Goal: Information Seeking & Learning: Compare options

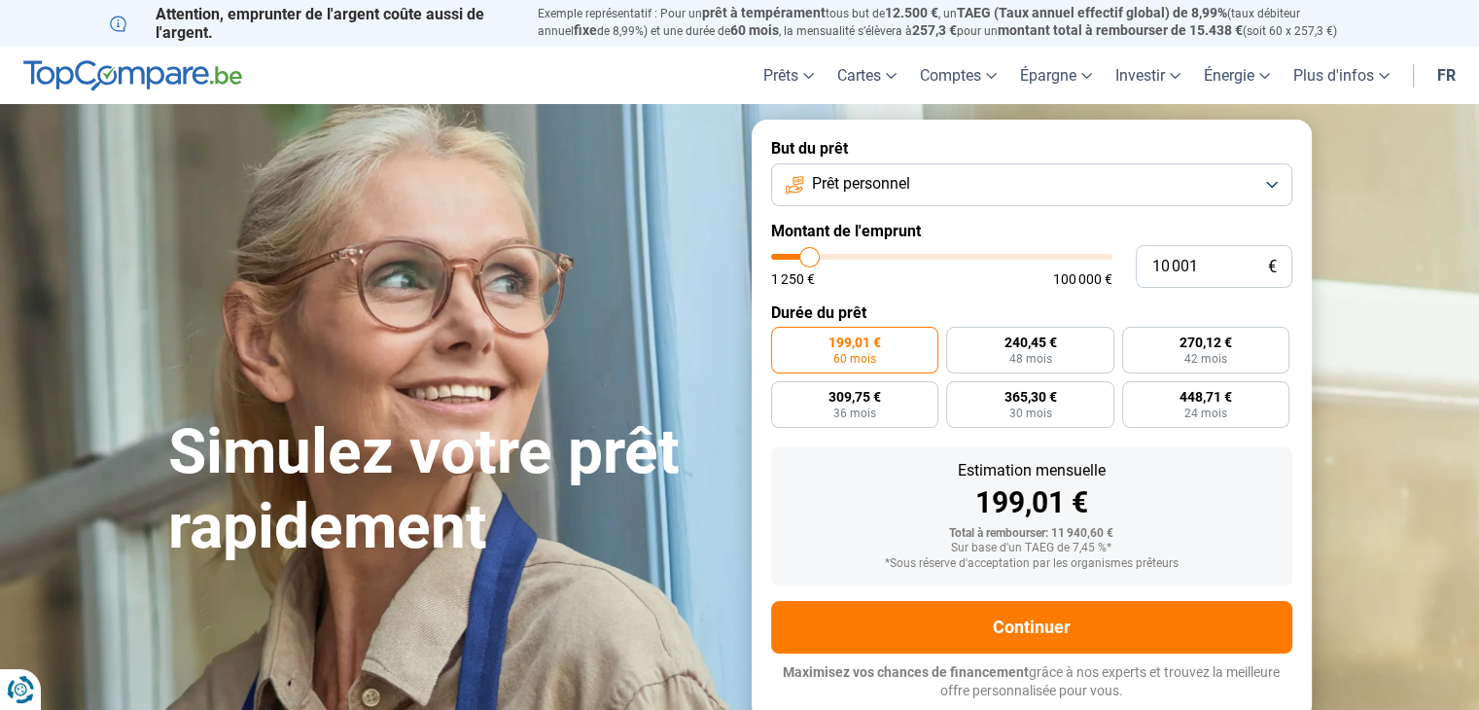
type input "8 000"
type input "8000"
type input "8 250"
type input "8250"
type input "8 500"
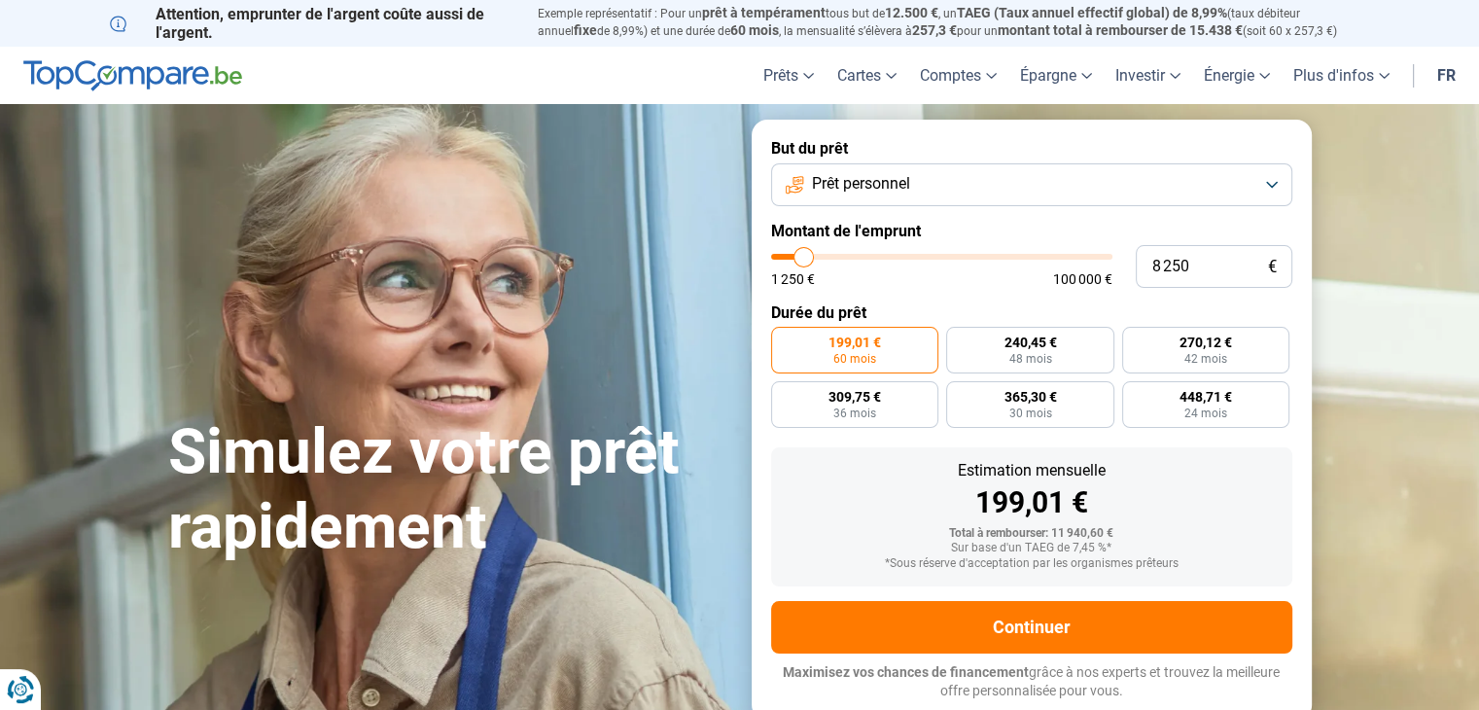
type input "8500"
type input "9 000"
type input "9000"
type input "9 250"
type input "9250"
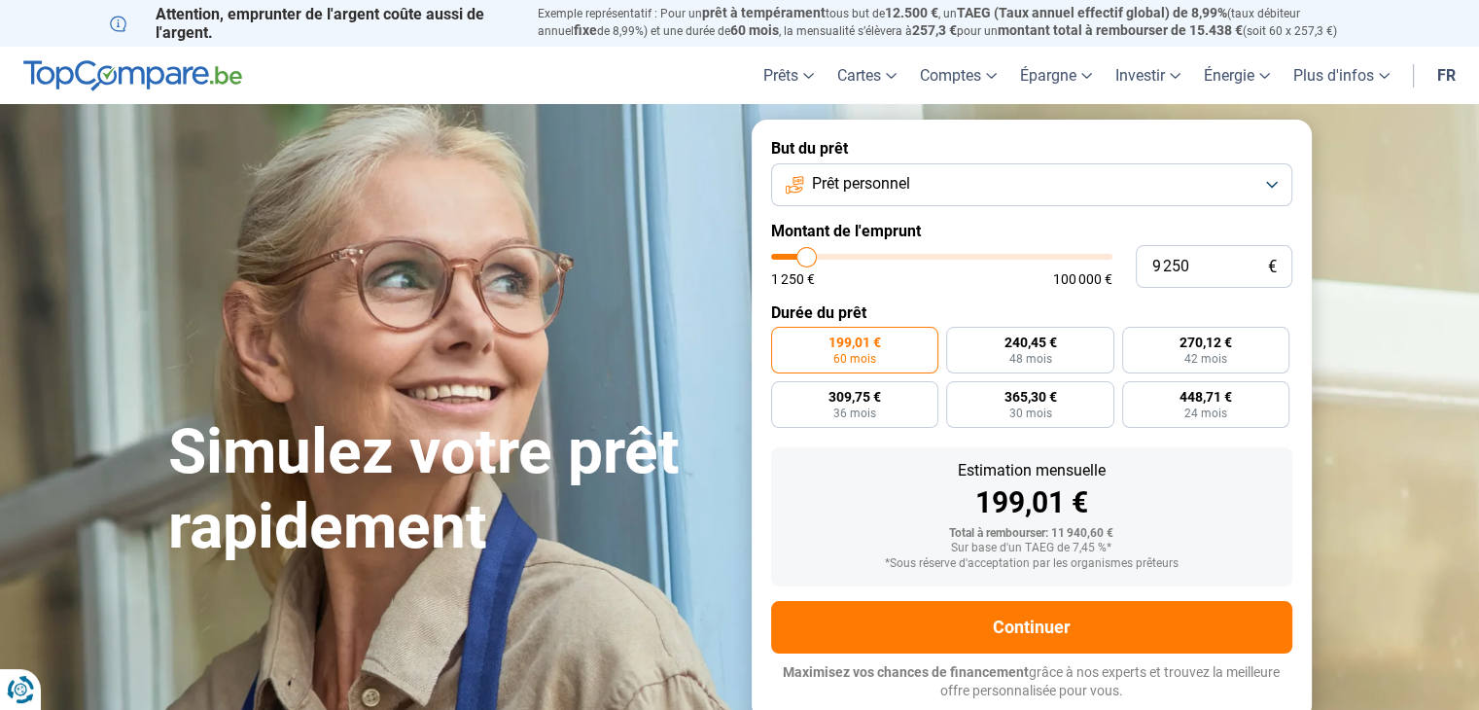
type input "9 750"
type input "9750"
type input "10 000"
type input "10000"
type input "10 250"
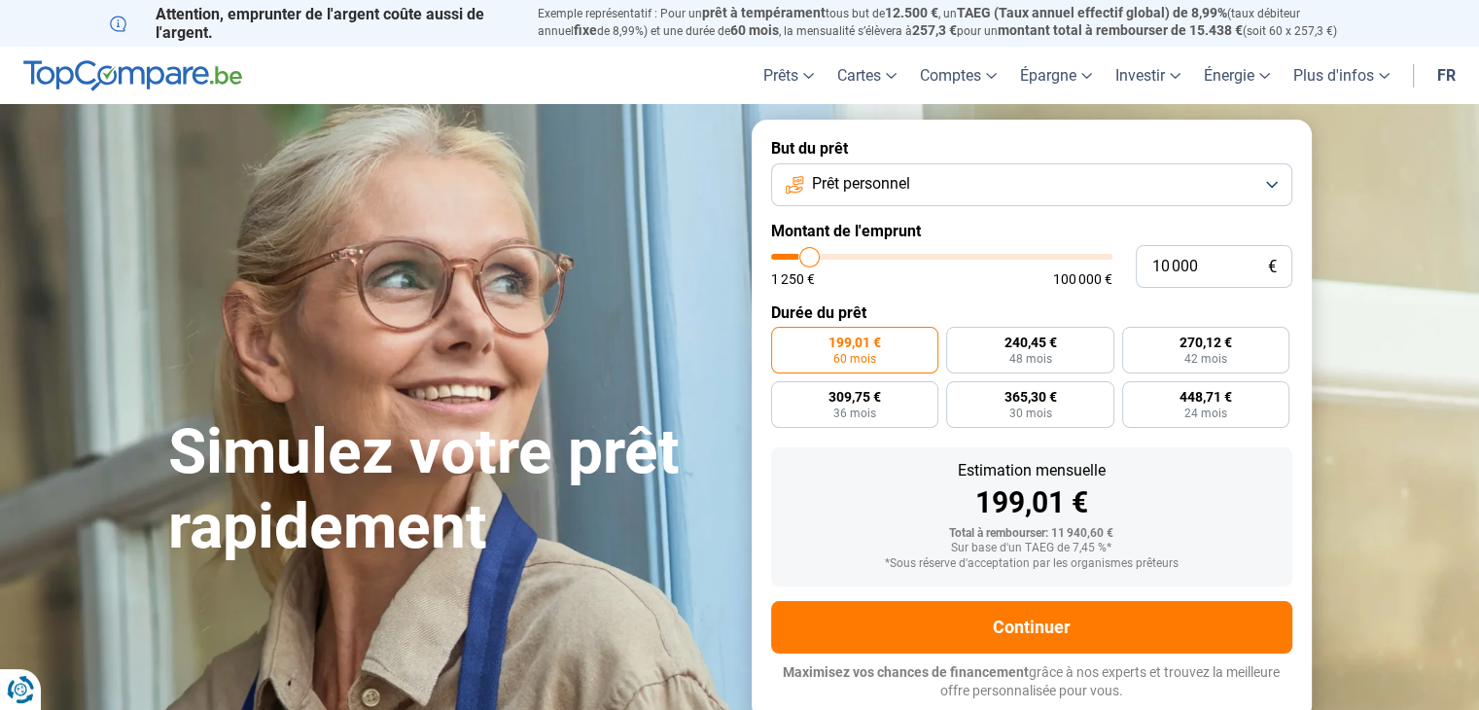
type input "10250"
type input "10 750"
type input "10750"
type input "11 000"
type input "11000"
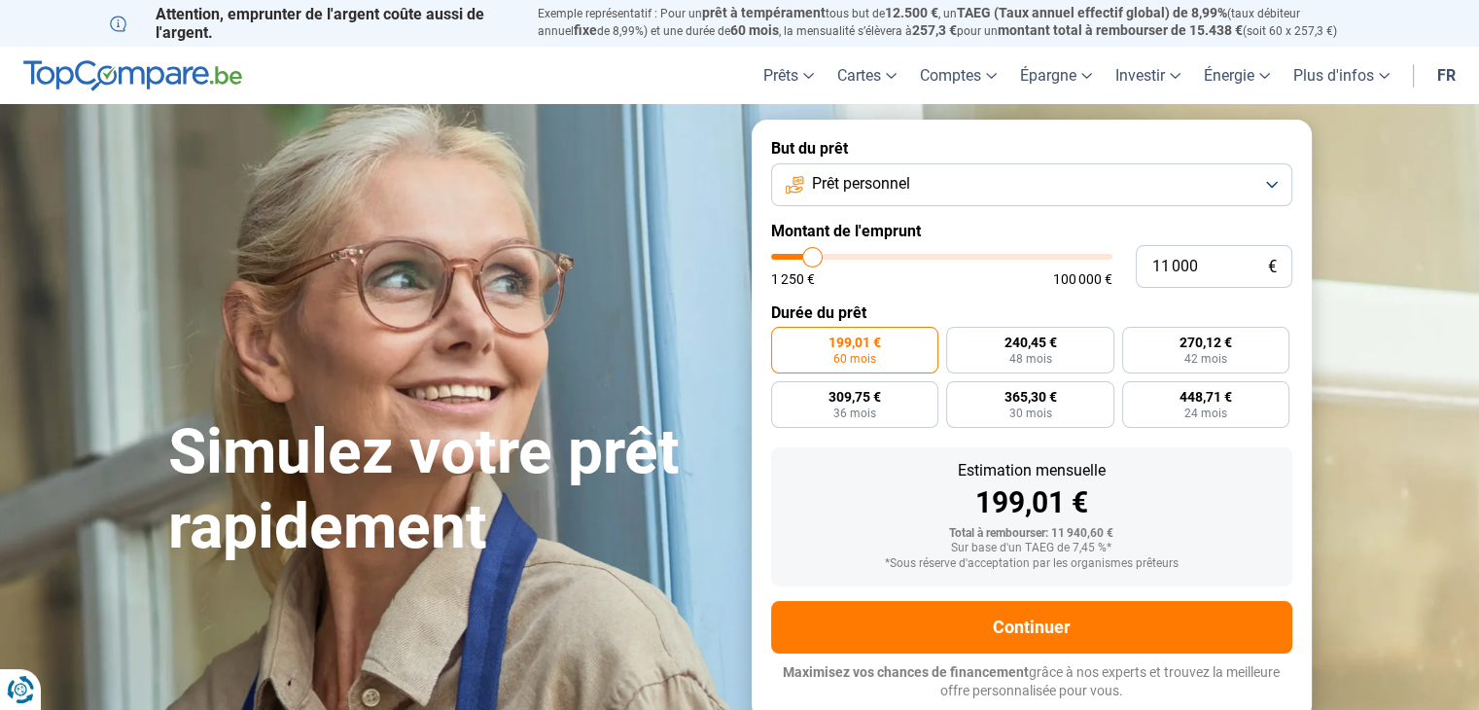
type input "11 250"
type input "11250"
type input "11 500"
type input "11500"
type input "11 750"
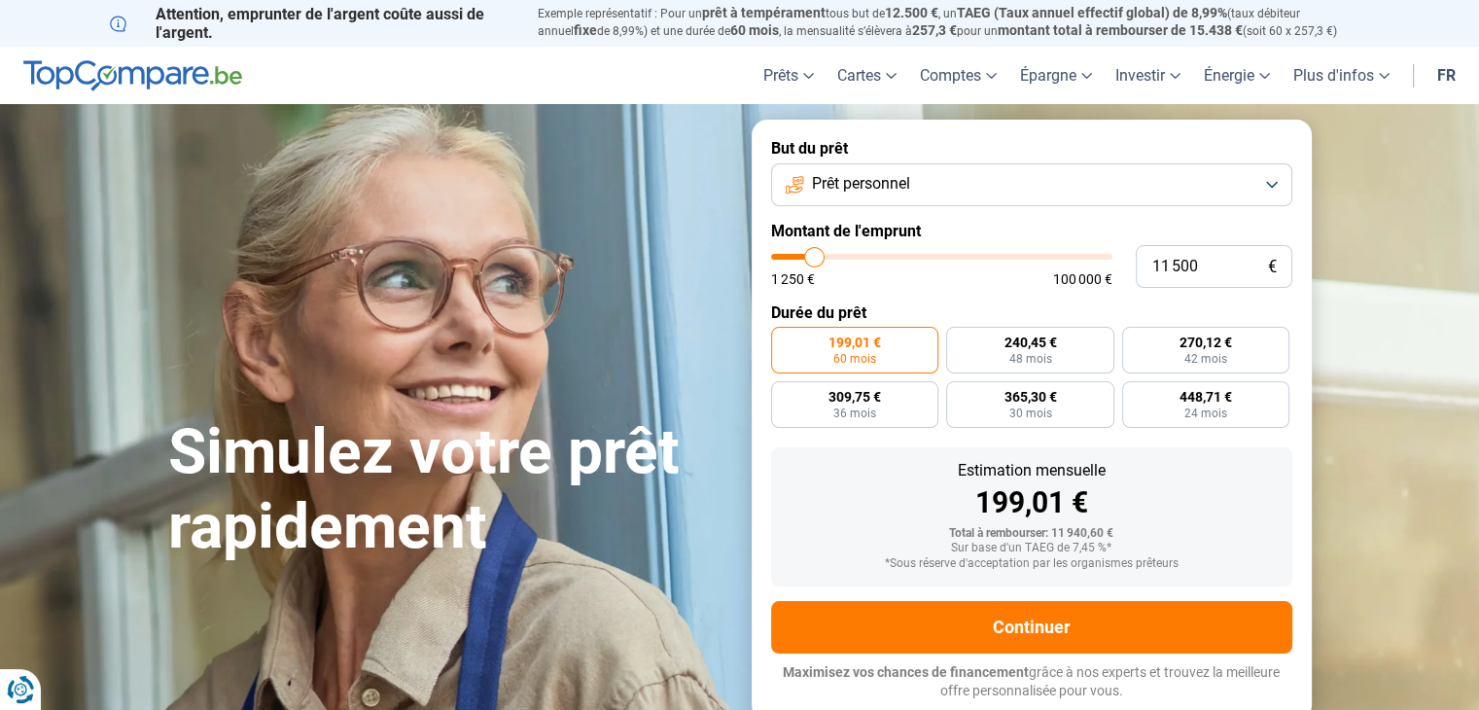
type input "11750"
type input "12 000"
type input "12000"
type input "12 750"
type input "12750"
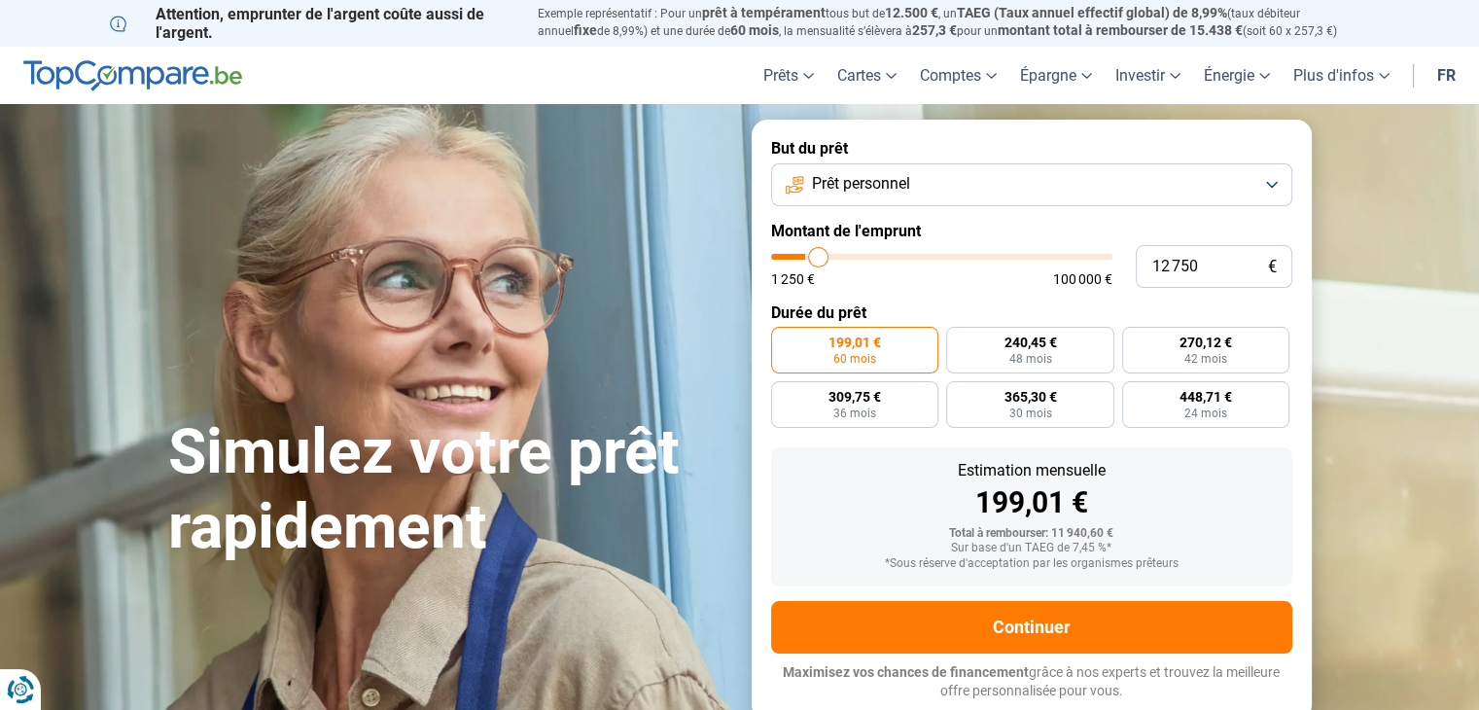
type input "13 250"
type input "13250"
type input "13 750"
type input "13750"
type input "14 500"
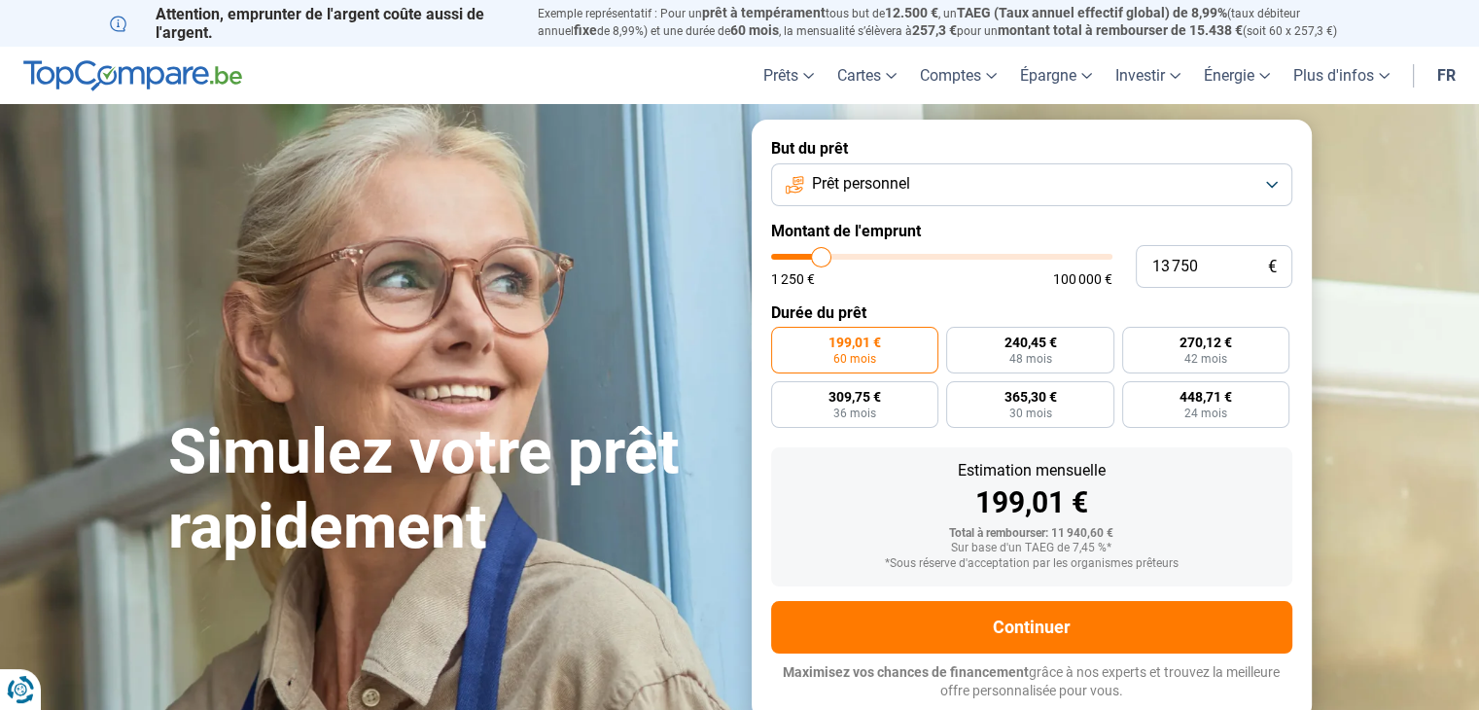
type input "14500"
type input "14 750"
type input "14750"
type input "15 000"
type input "15000"
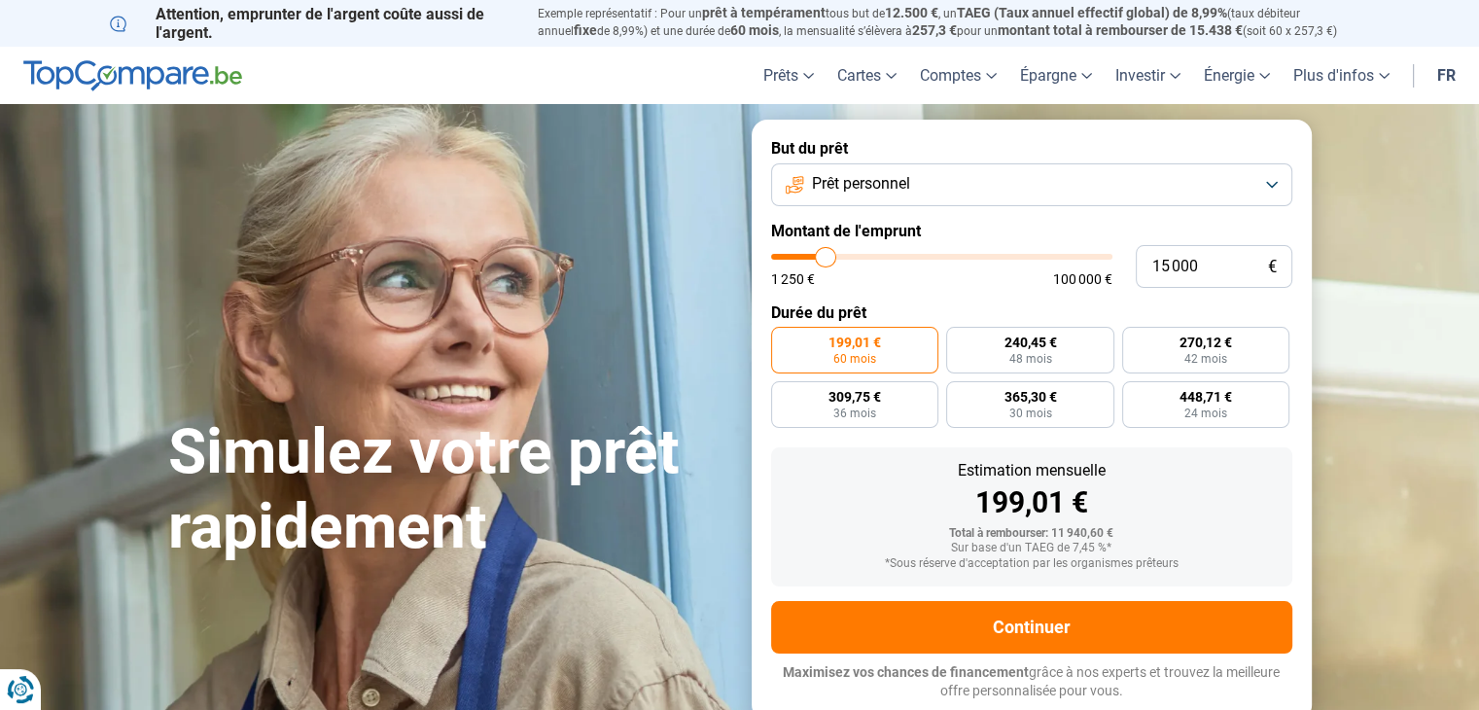
type input "15 250"
type input "15250"
type input "15 750"
type input "15750"
type input "16 500"
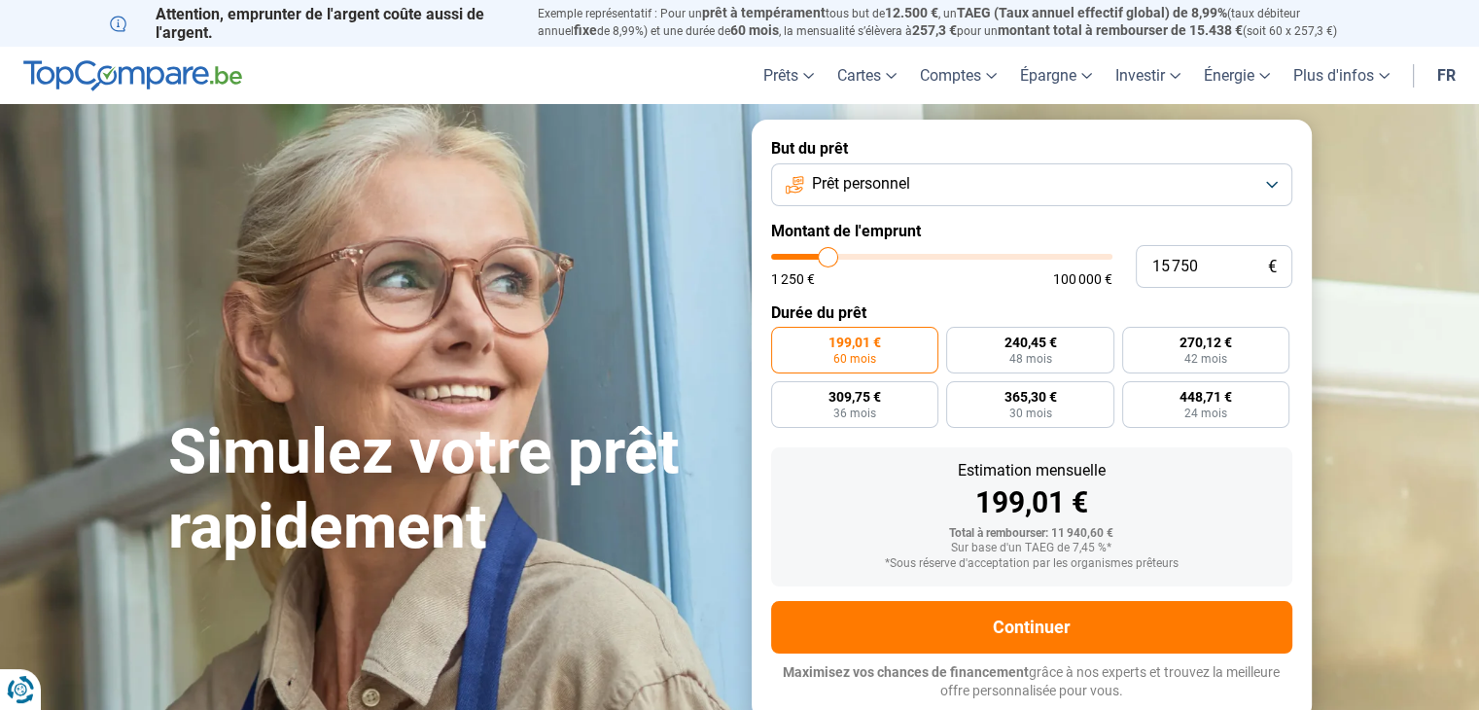
type input "16500"
type input "16 750"
type input "16750"
type input "17 250"
type input "17250"
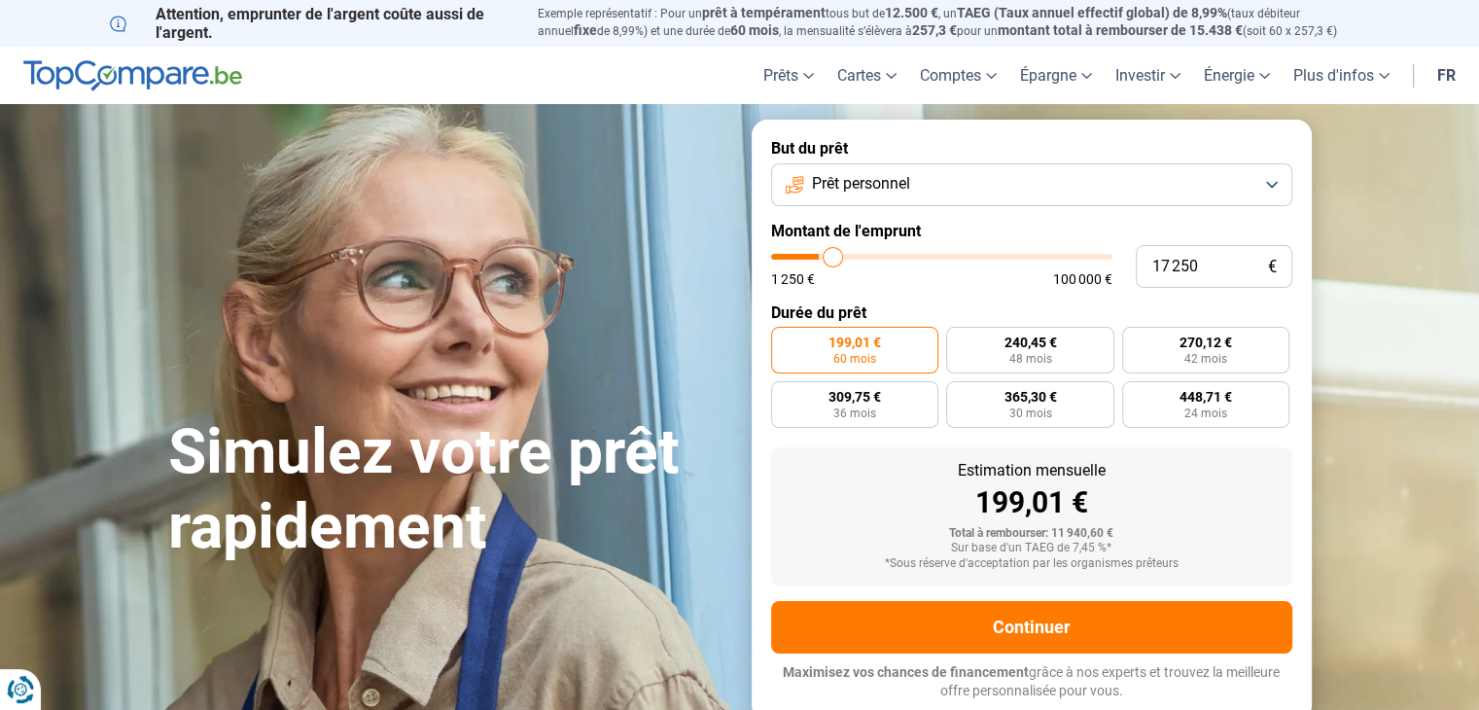
type input "17 750"
type input "17750"
type input "18 250"
type input "18250"
type input "18 500"
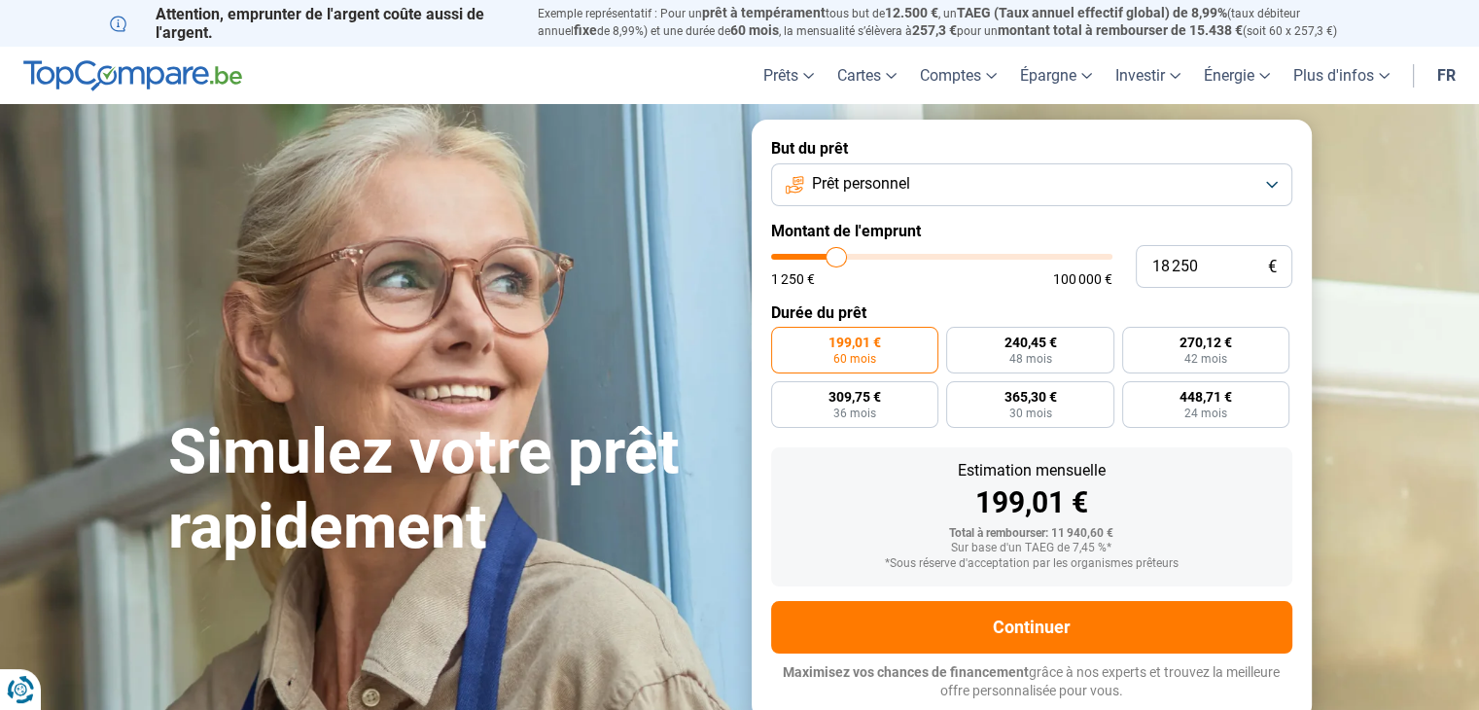
type input "18500"
type input "17 750"
type input "17750"
type input "17 500"
type input "17500"
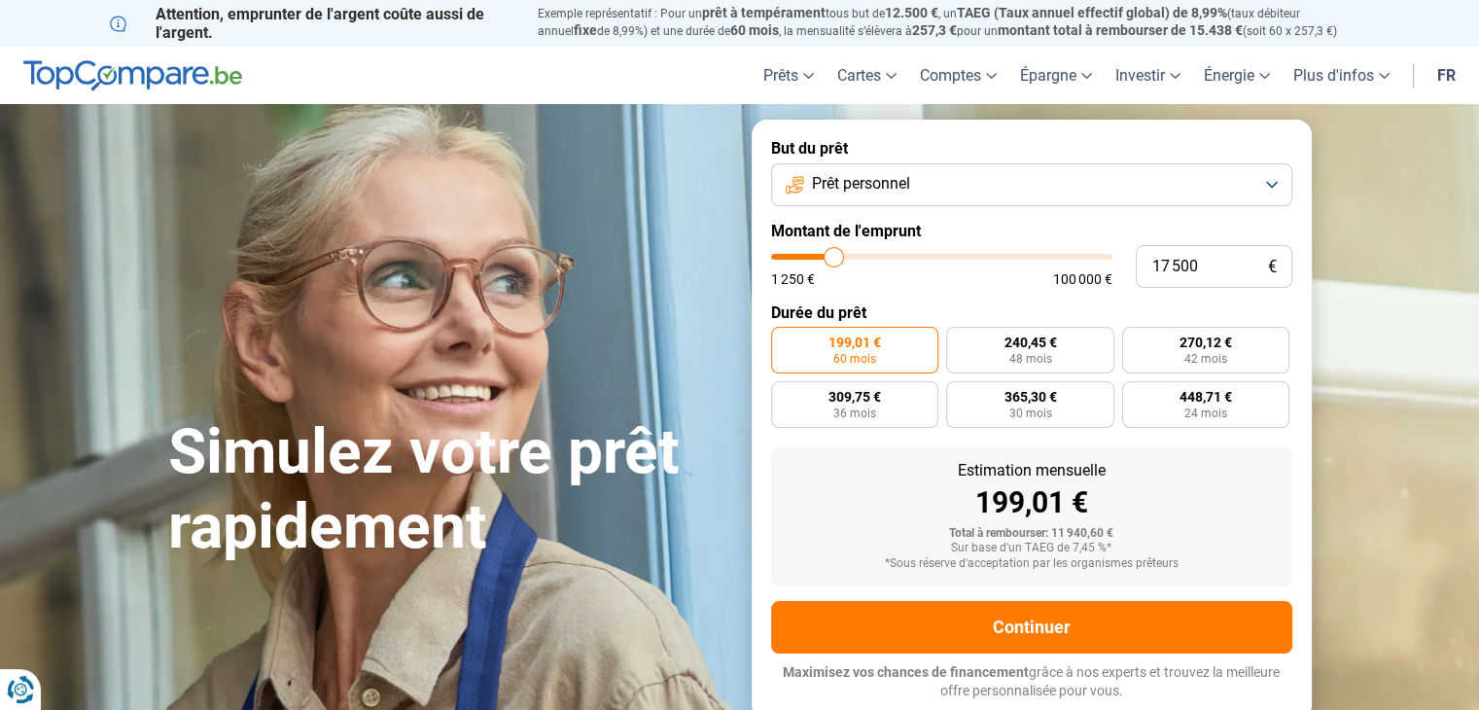
type input "17 250"
type input "17250"
type input "16 750"
type input "16750"
type input "16 250"
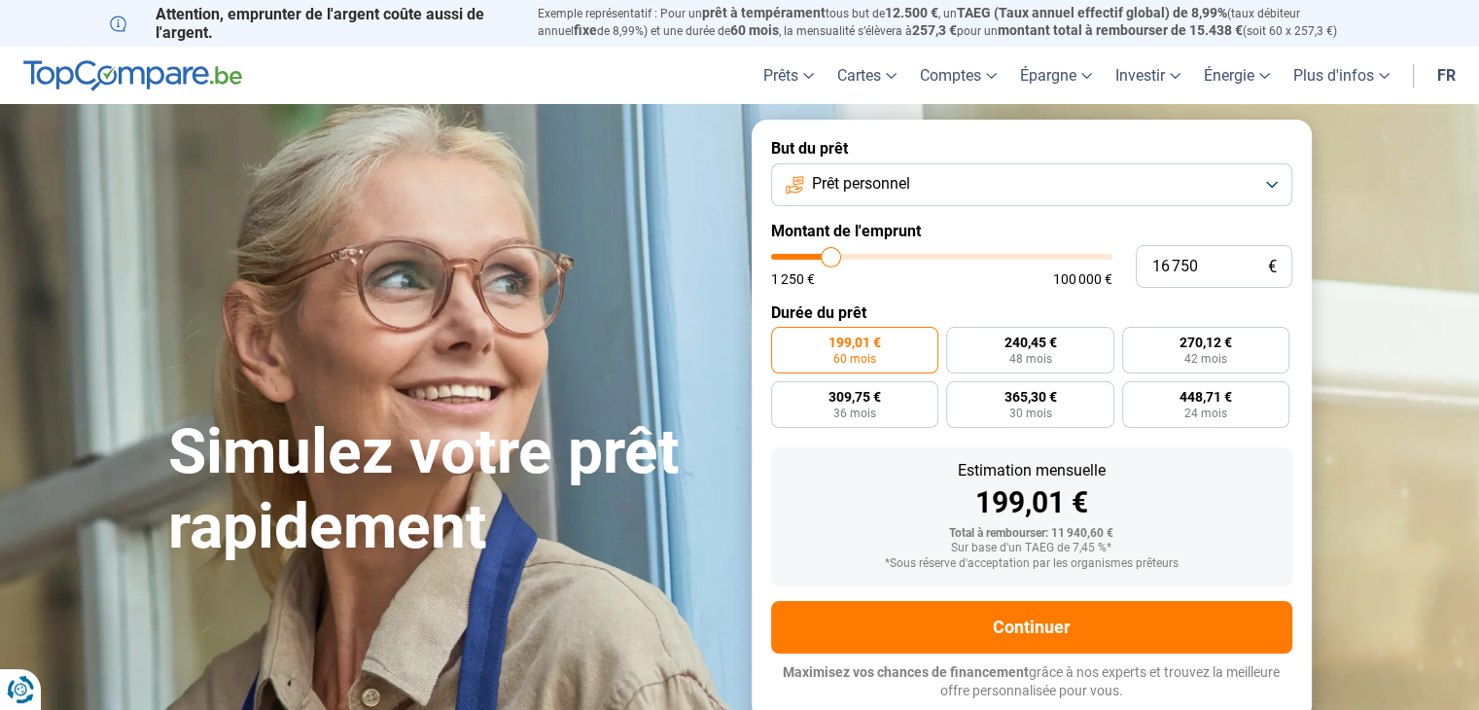
type input "16250"
type input "15 500"
type input "15500"
type input "15 250"
type input "15250"
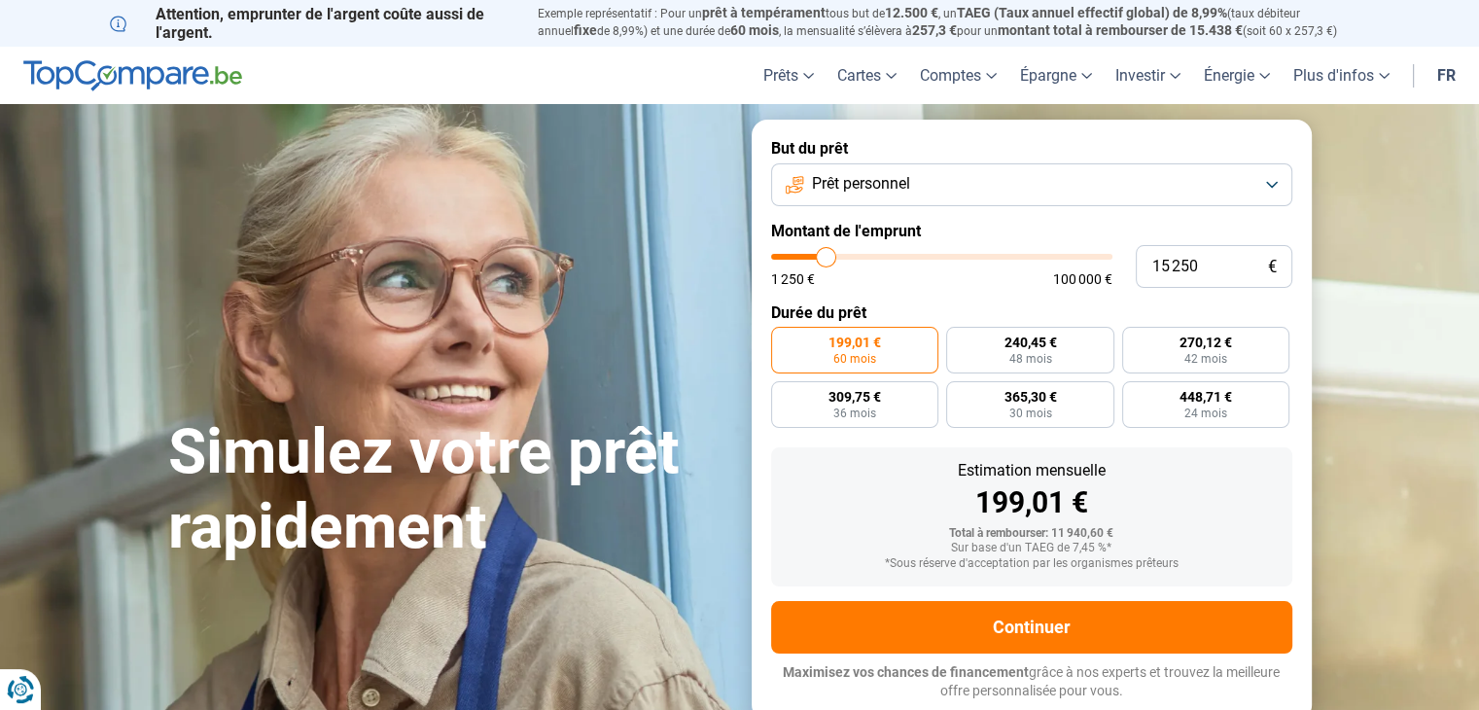
type input "15 000"
type input "15000"
type input "14 500"
type input "14500"
type input "13 750"
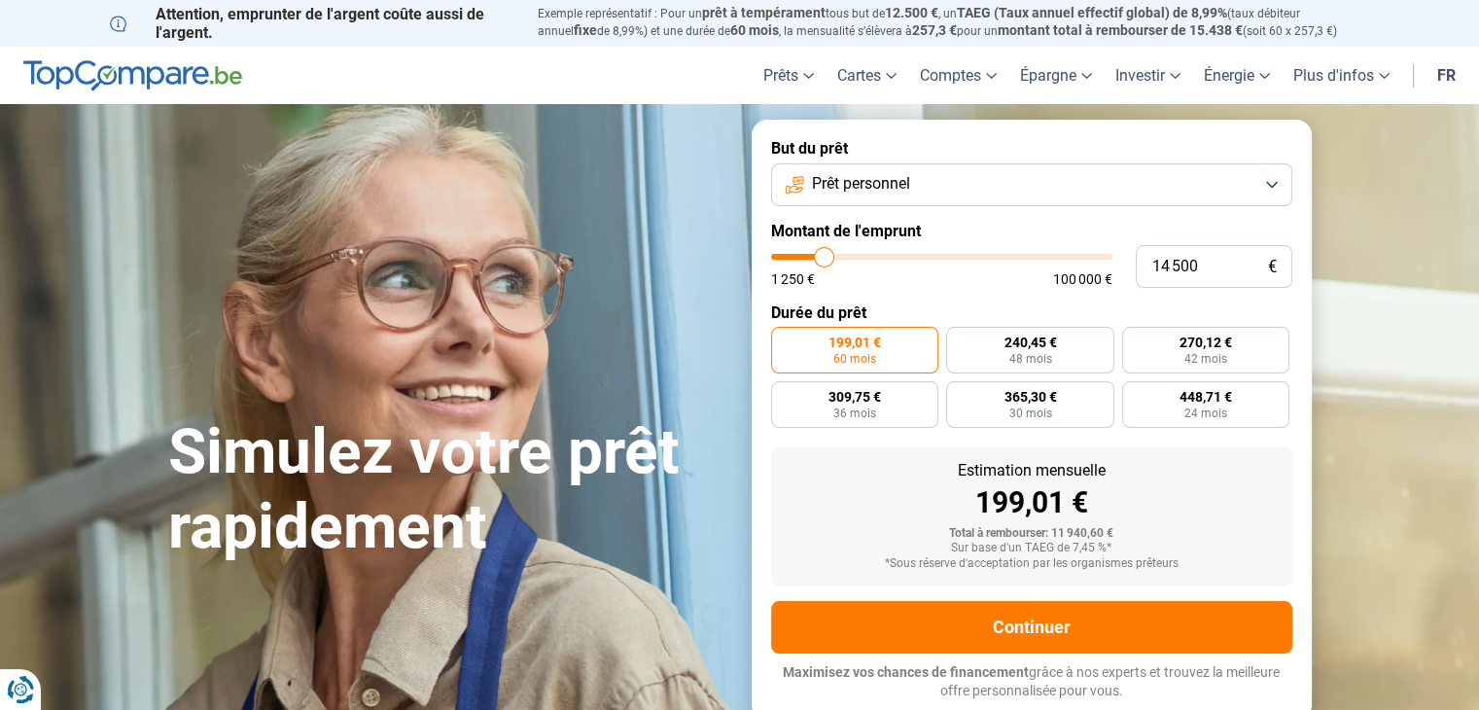
type input "13750"
type input "14 000"
type input "14000"
type input "14 250"
type input "14250"
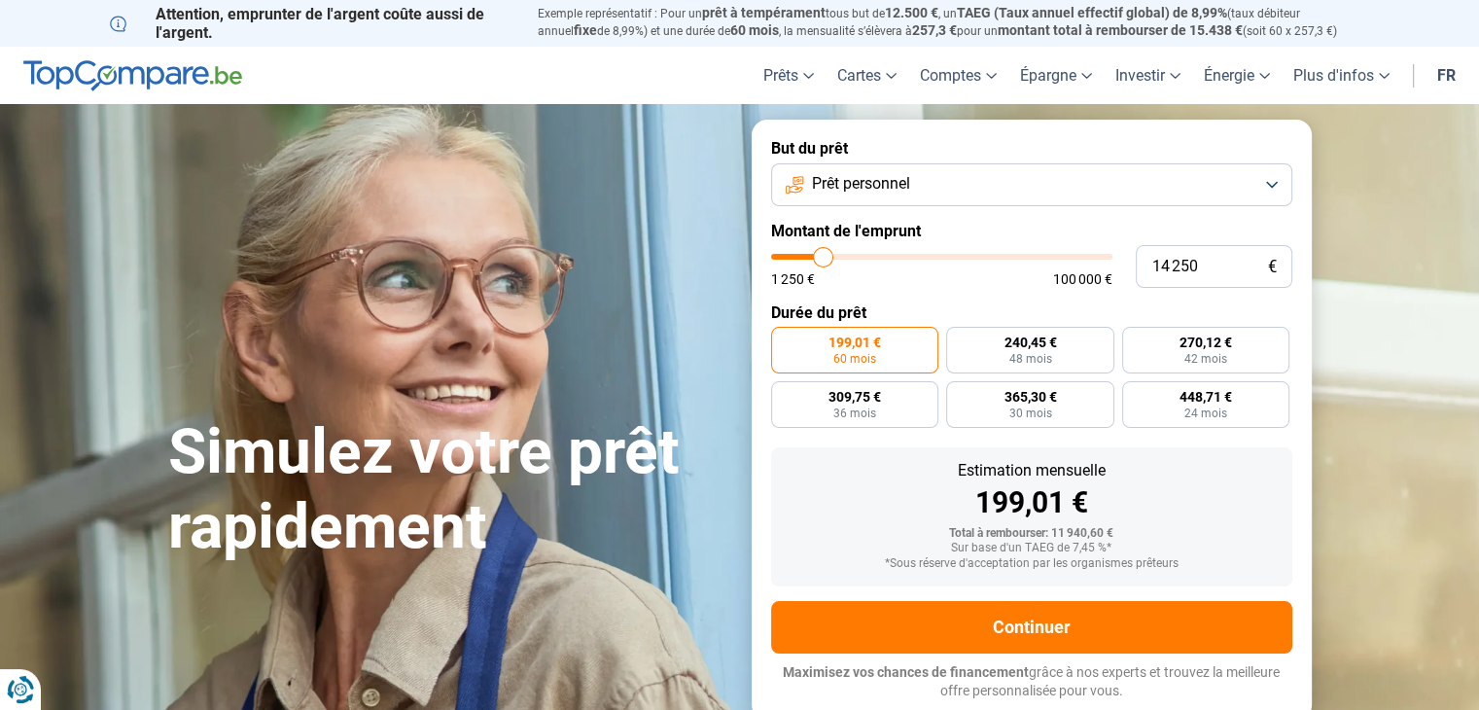
type input "14 750"
type input "14750"
type input "15 000"
type input "15000"
type input "15 250"
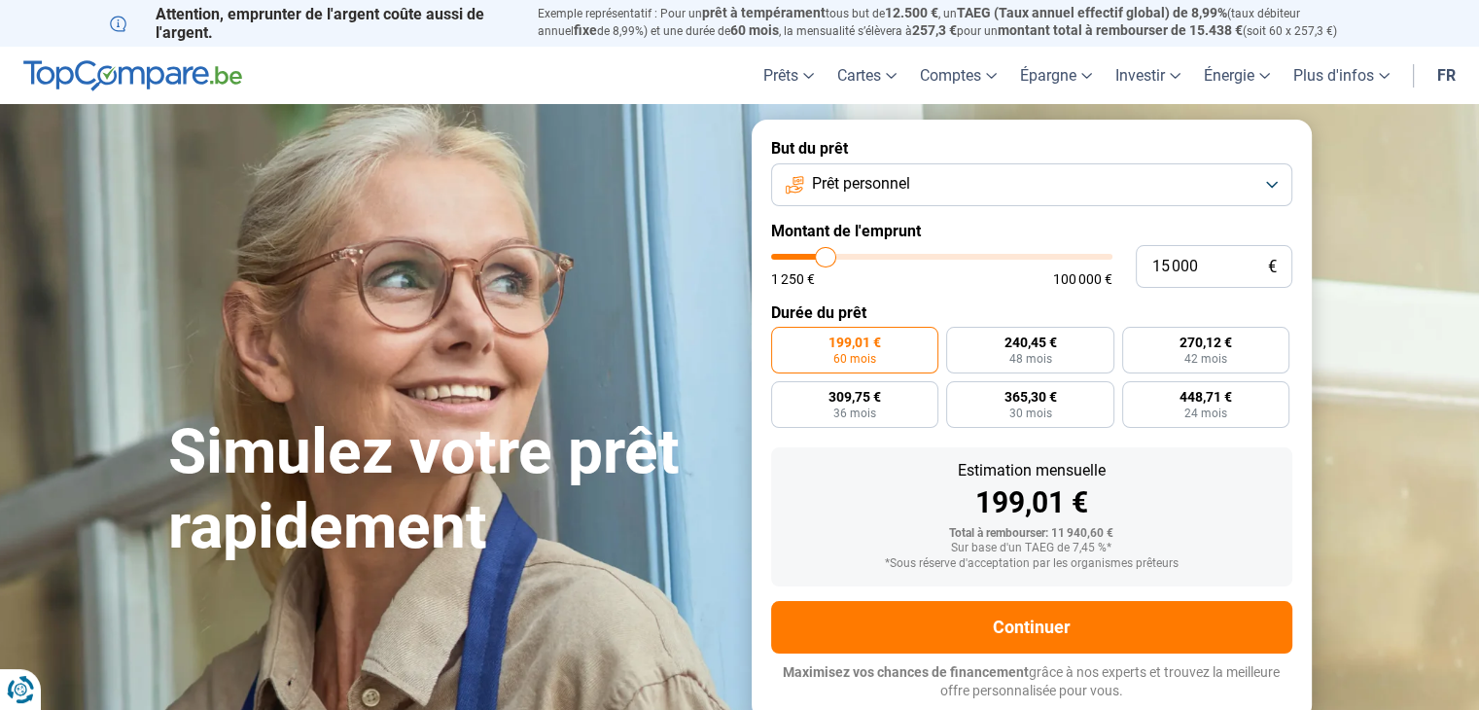
type input "15250"
type input "15 000"
type input "15000"
type input "14 750"
type input "14750"
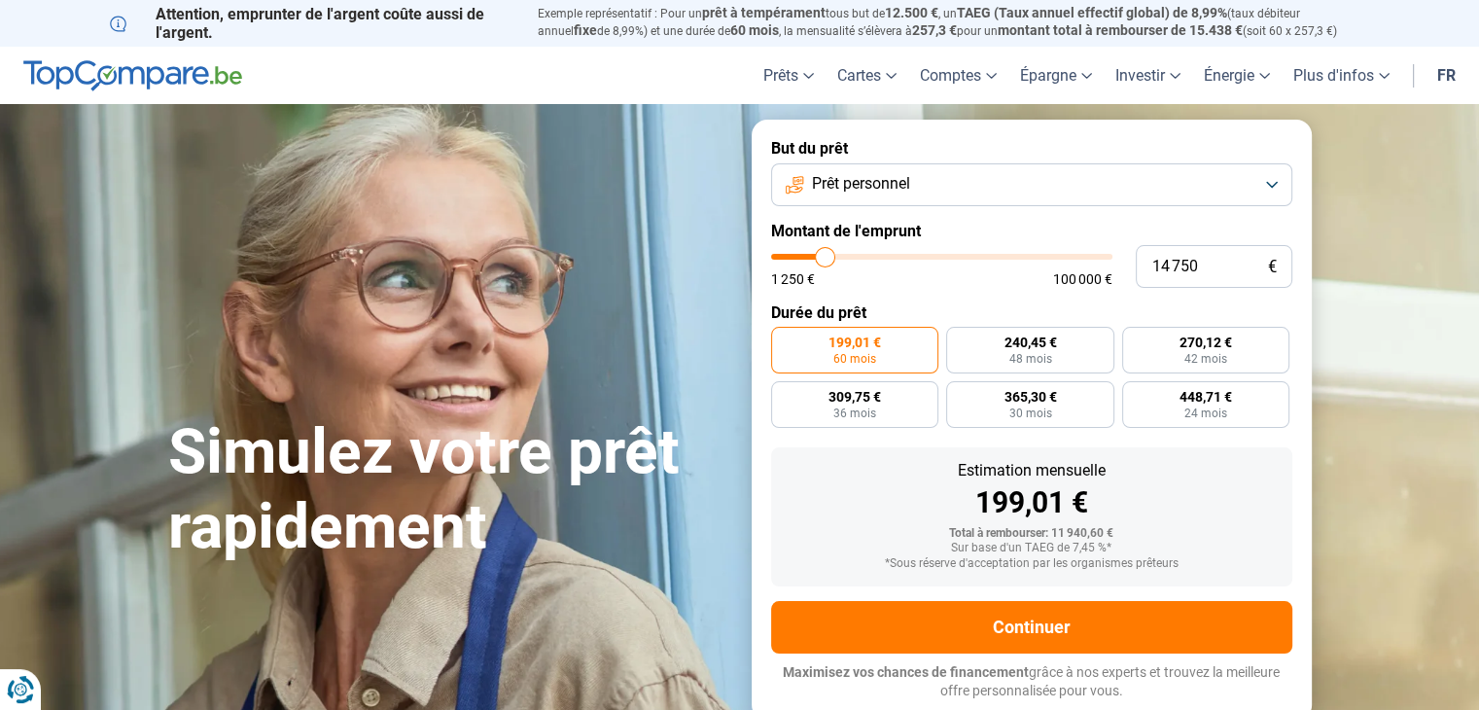
type input "14 500"
type input "14500"
type input "13 750"
type input "13750"
type input "13 500"
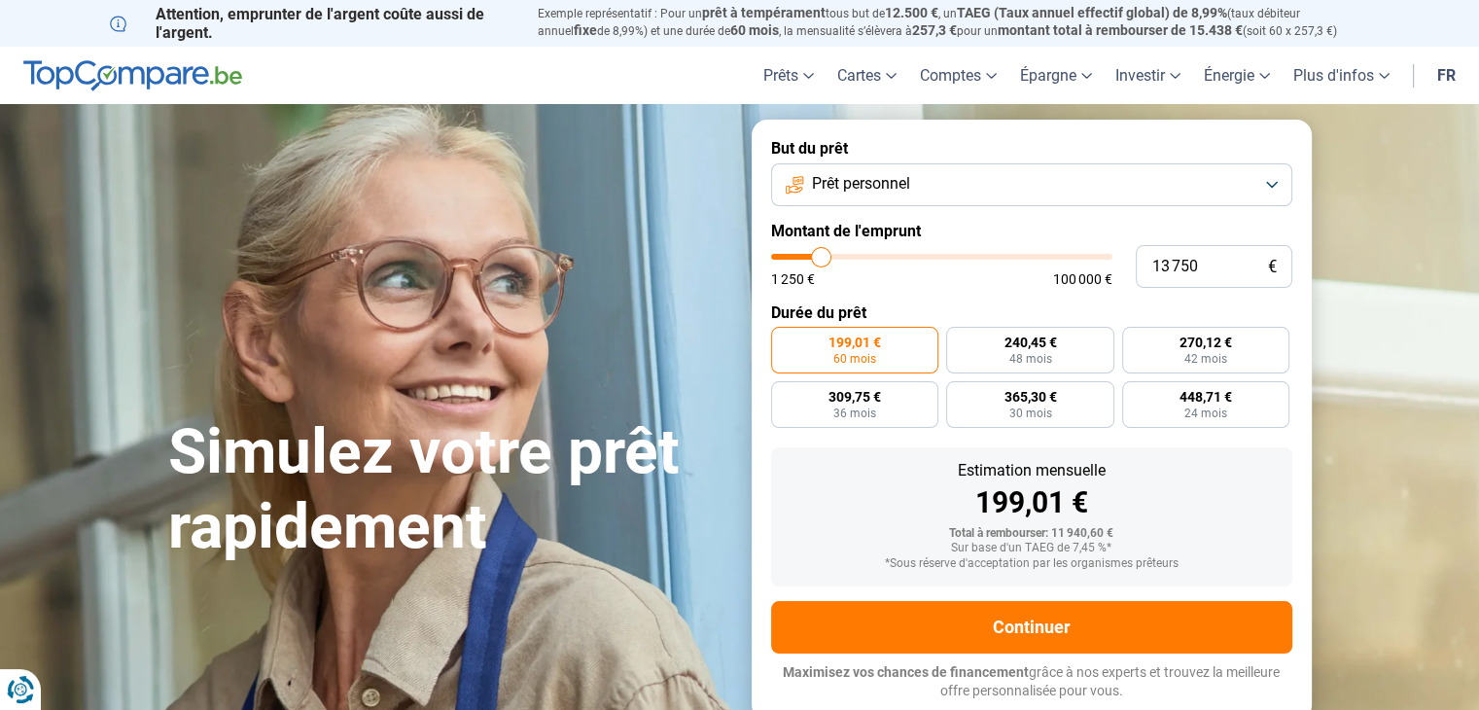
type input "13500"
type input "13 250"
type input "13250"
type input "12 500"
type input "12500"
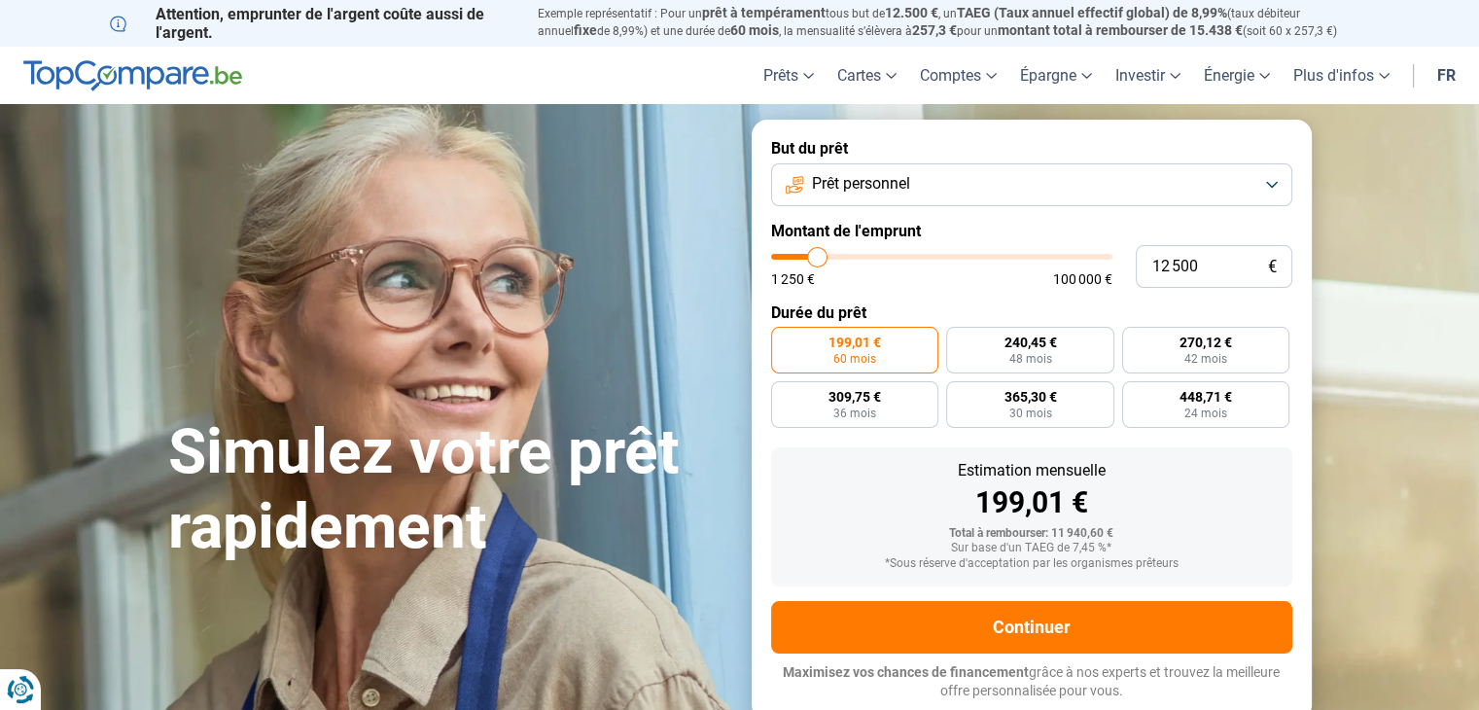
type input "12 250"
type input "12250"
type input "12 000"
type input "12000"
type input "11 750"
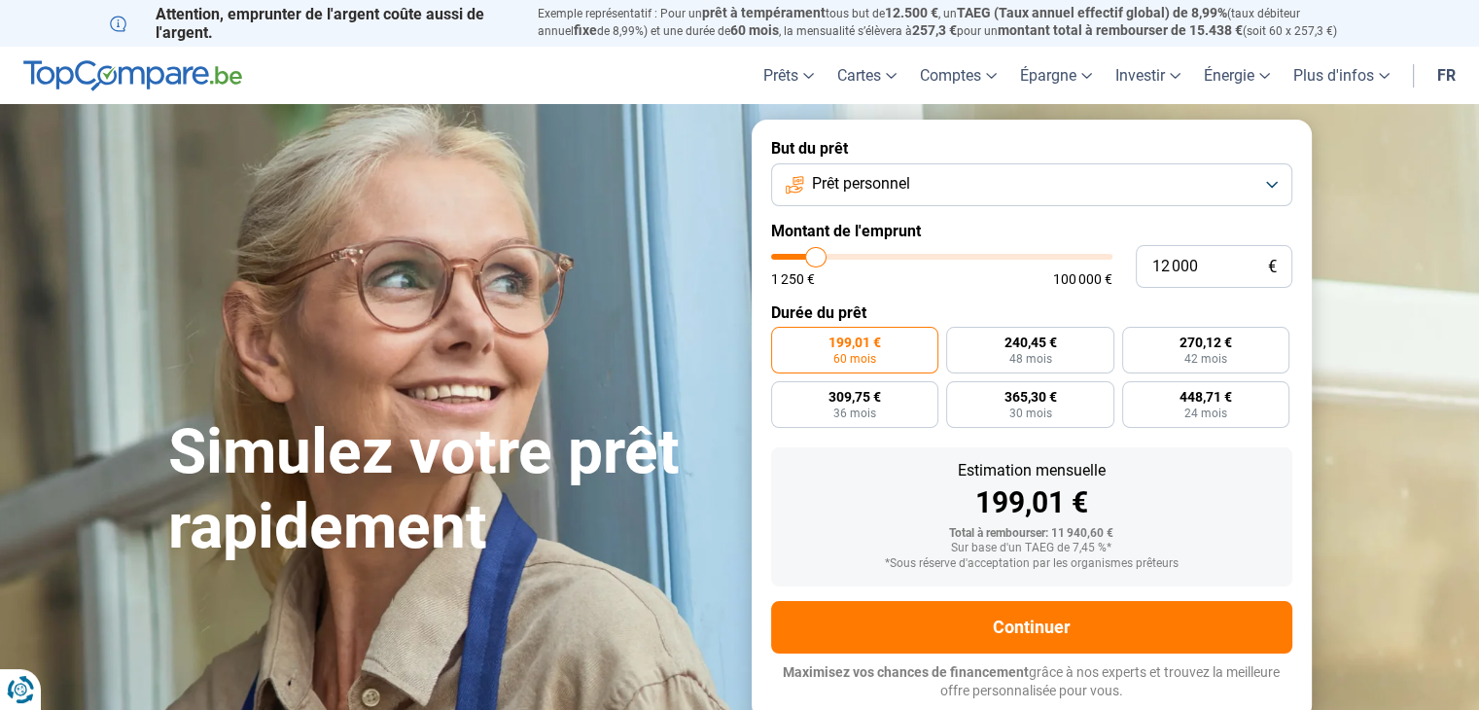
type input "11750"
type input "11 250"
type input "11250"
type input "11 000"
type input "11000"
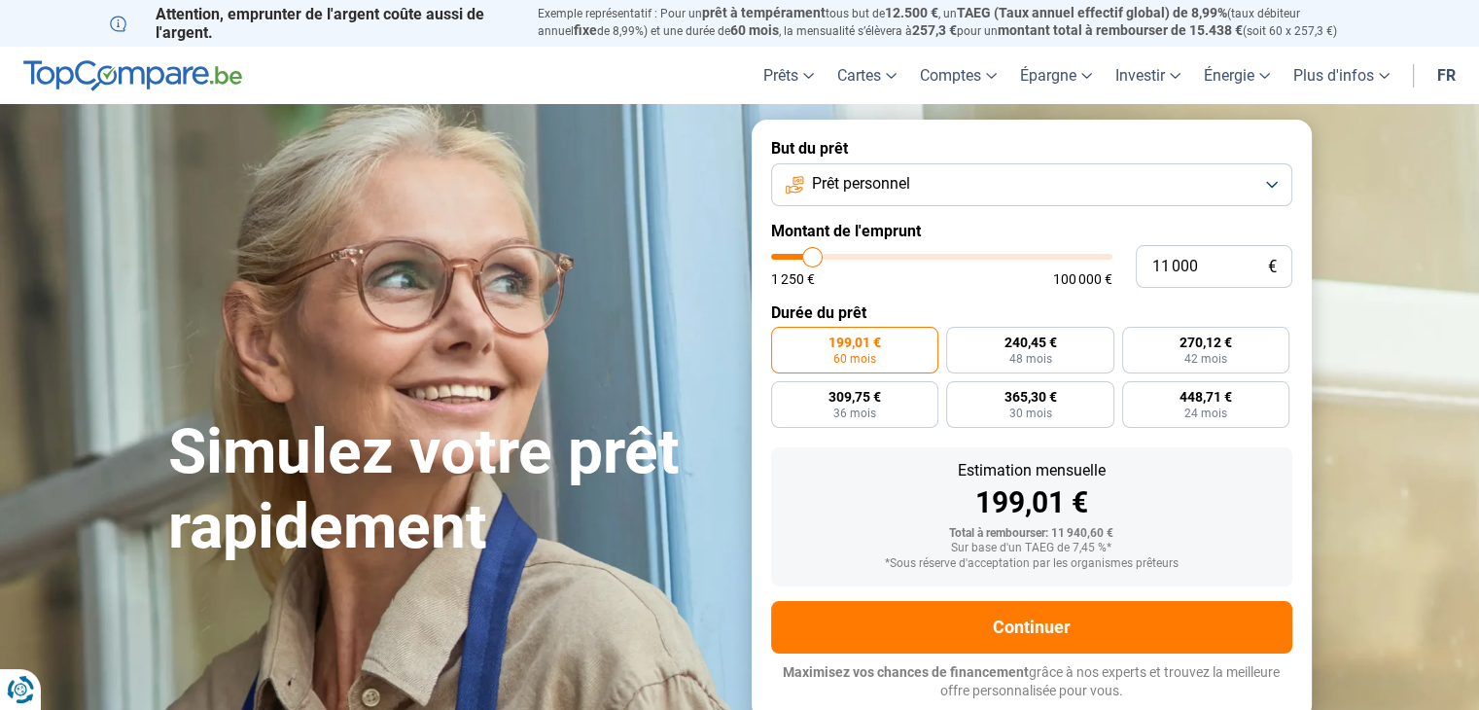
type input "10 750"
type input "10750"
type input "10 250"
type input "10250"
type input "9 750"
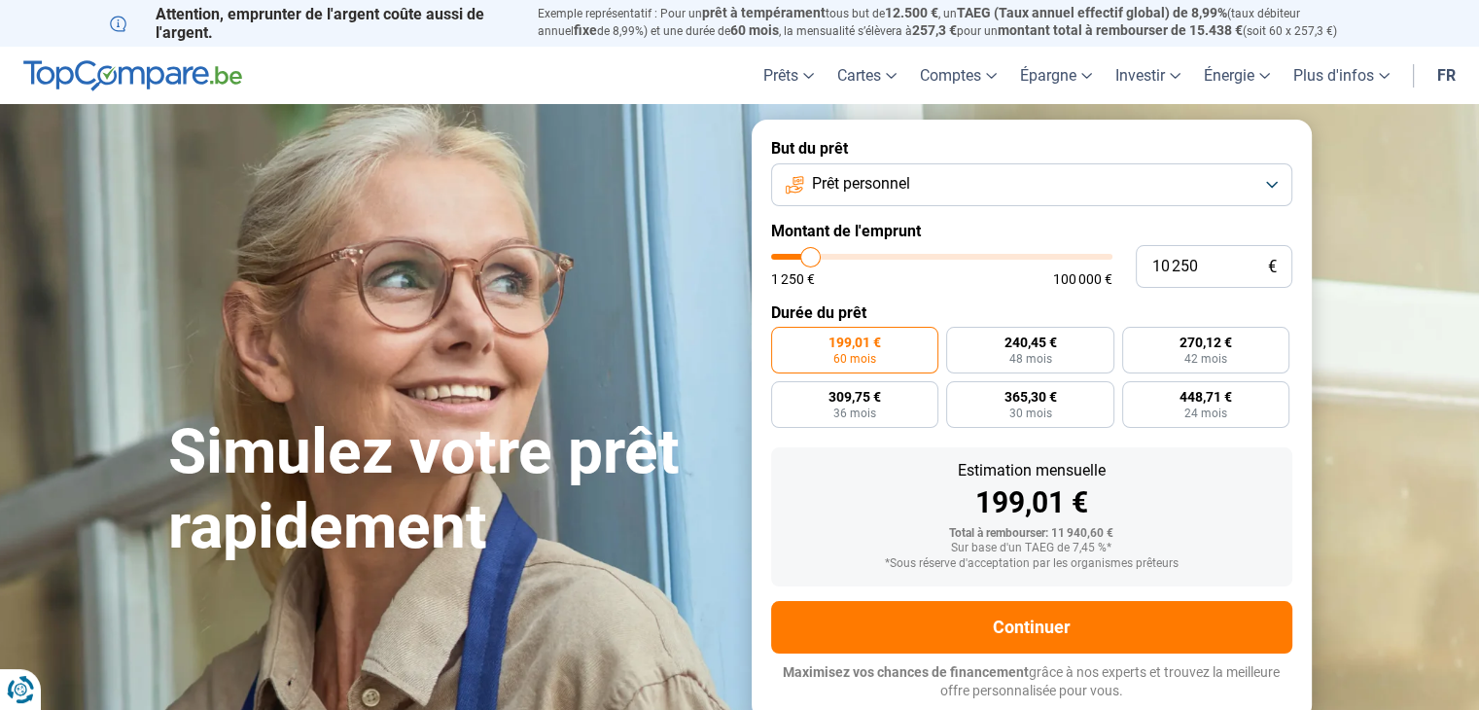
type input "9750"
type input "9 500"
type input "9500"
type input "9 000"
type input "9000"
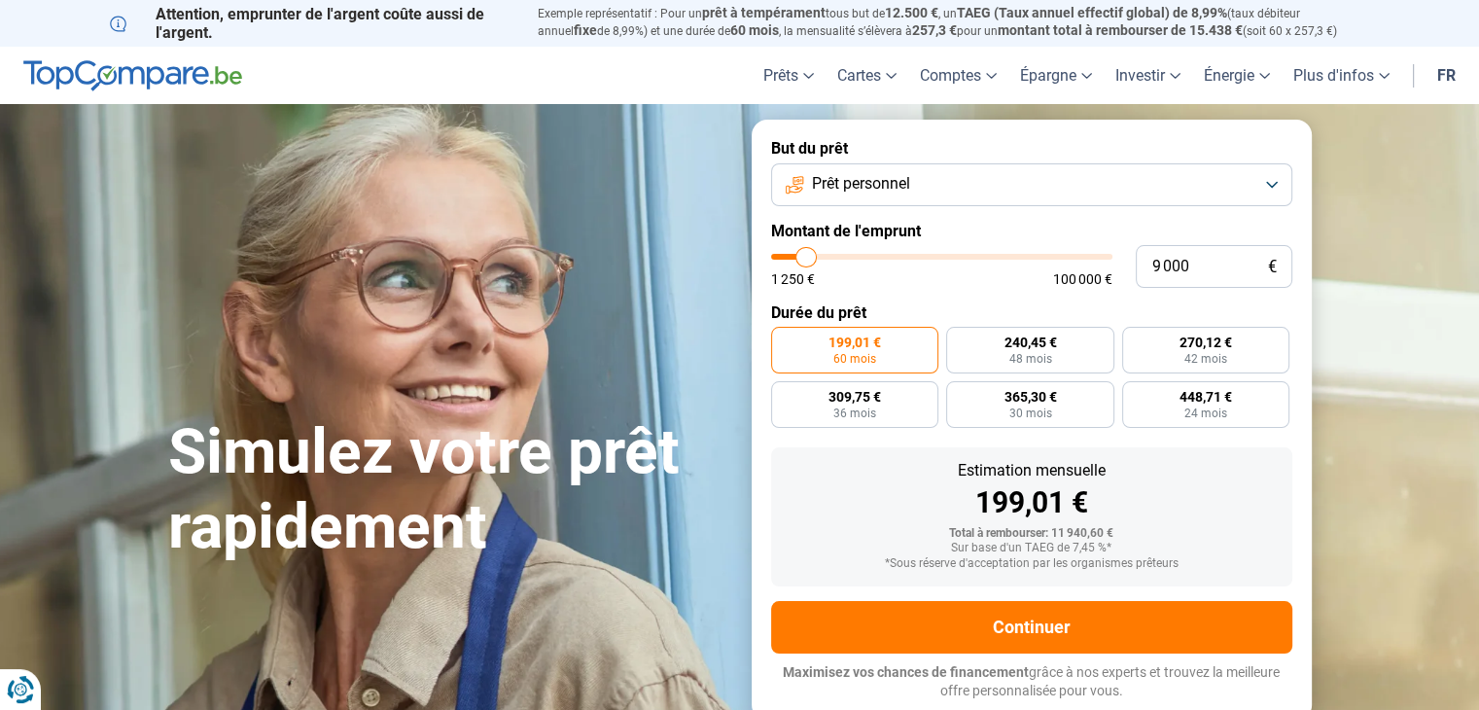
type input "7 250"
type input "7250"
type input "6 000"
type input "6000"
type input "5 750"
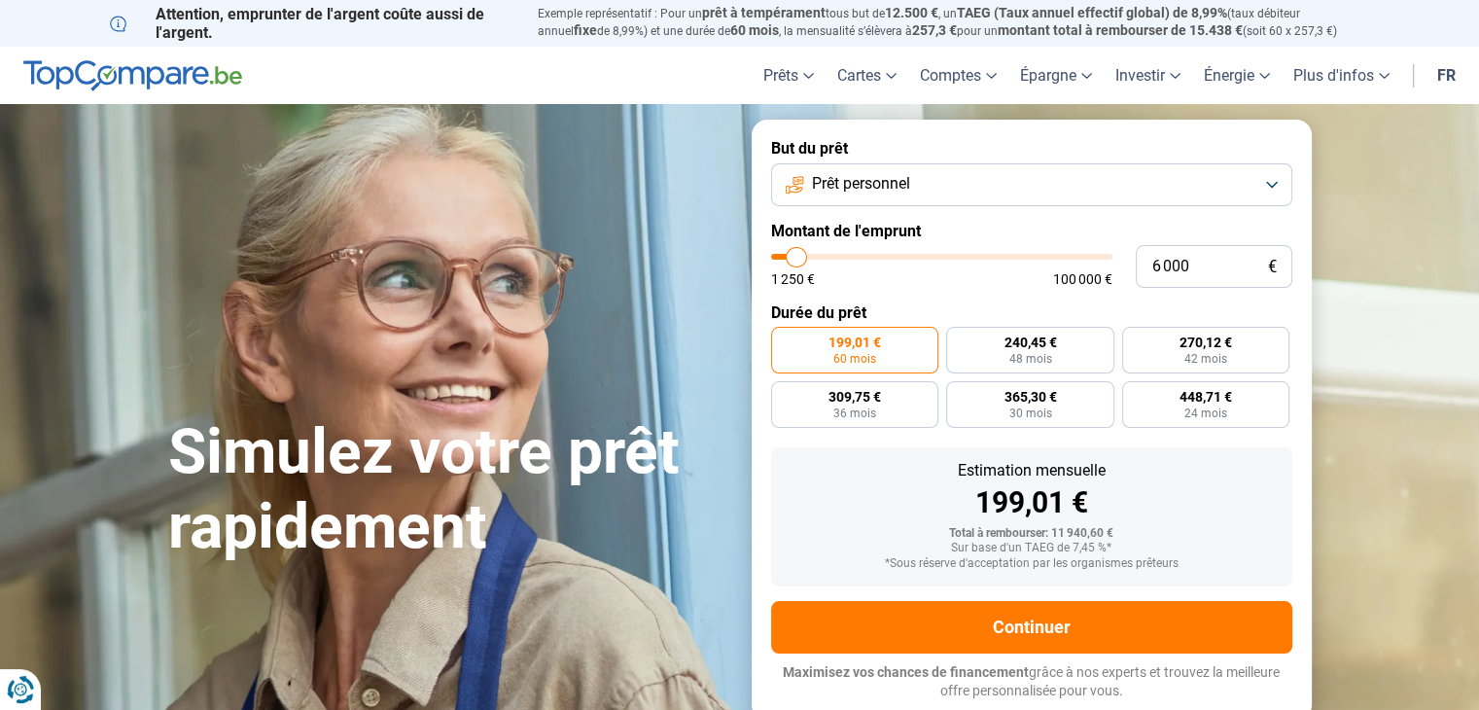
type input "5750"
type input "5 500"
type input "5500"
type input "5 250"
type input "5250"
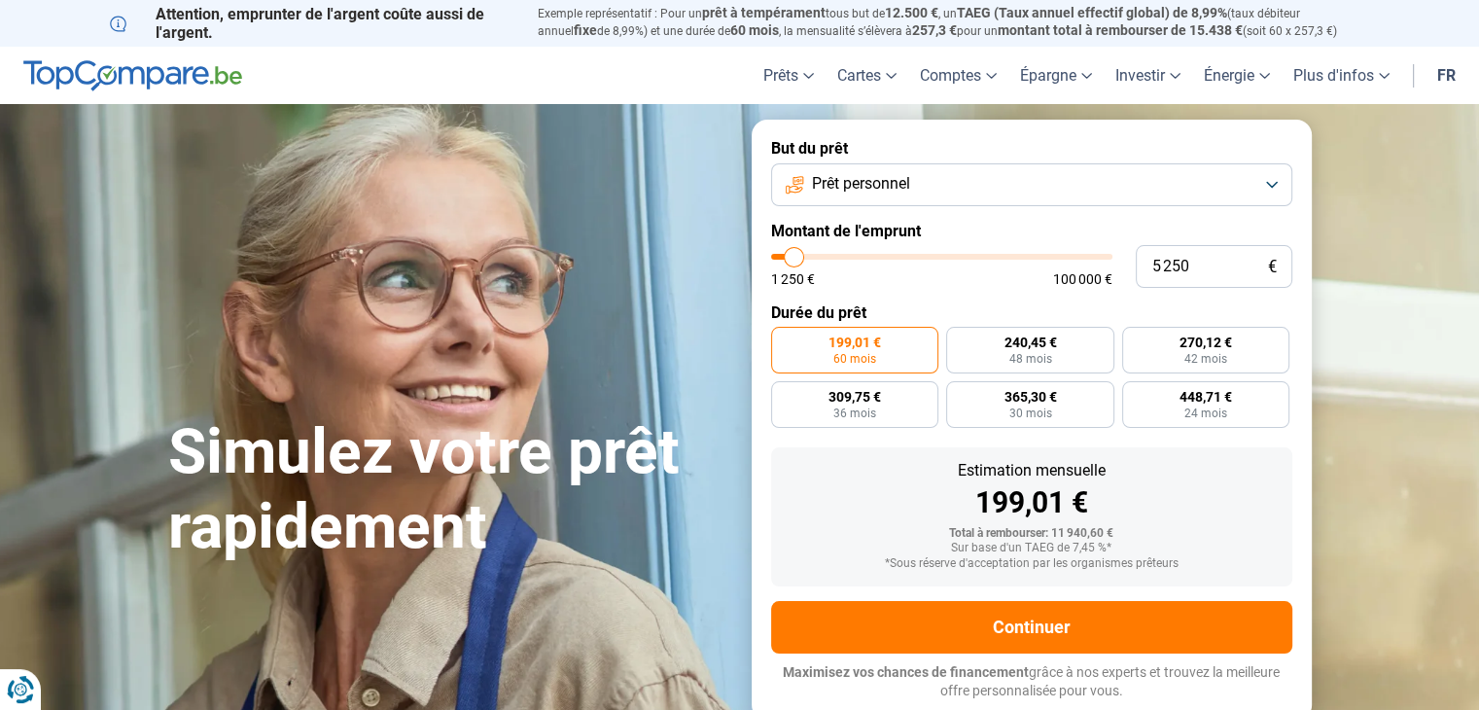
click at [794, 256] on input "range" at bounding box center [941, 257] width 341 height 6
radio input "true"
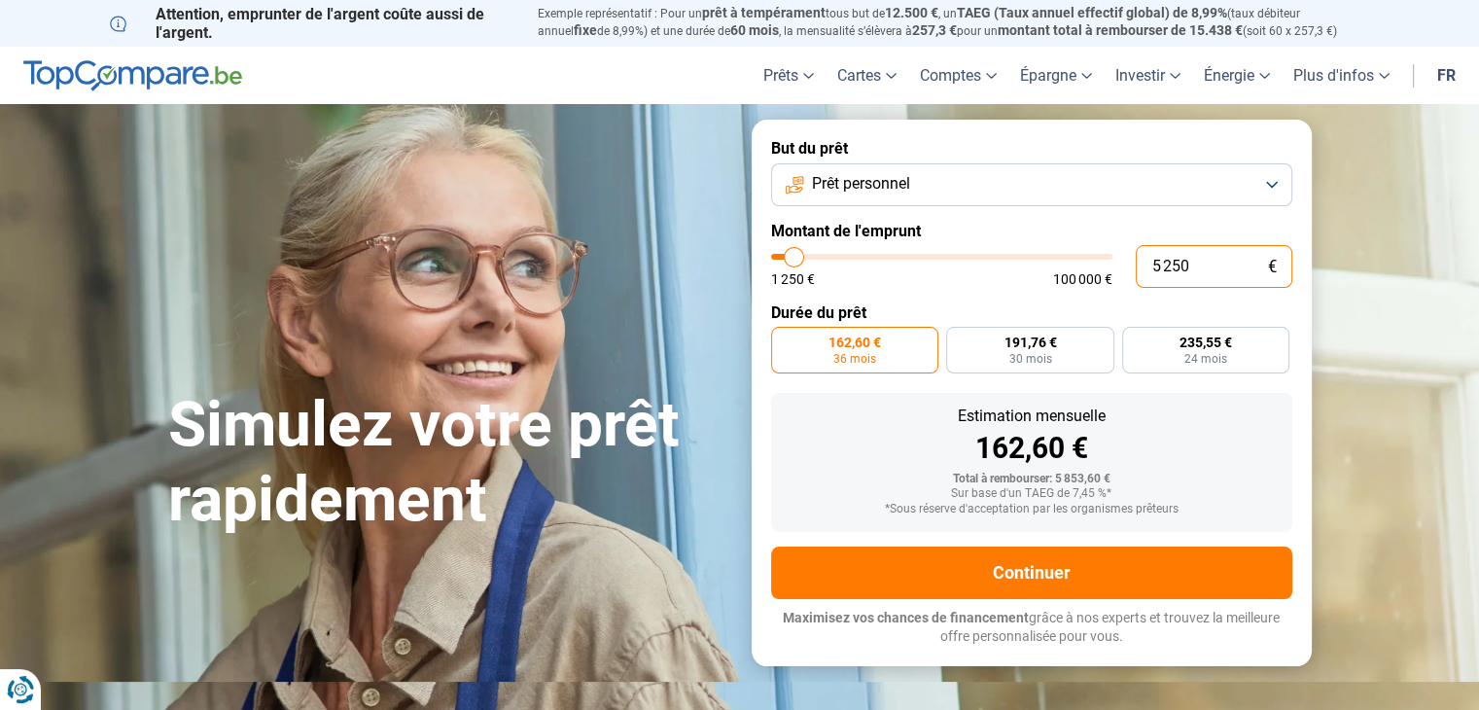
drag, startPoint x: 1192, startPoint y: 260, endPoint x: 1136, endPoint y: 266, distance: 56.7
click at [1136, 266] on input "5 250" at bounding box center [1214, 266] width 157 height 43
type input "4"
type input "1250"
type input "40"
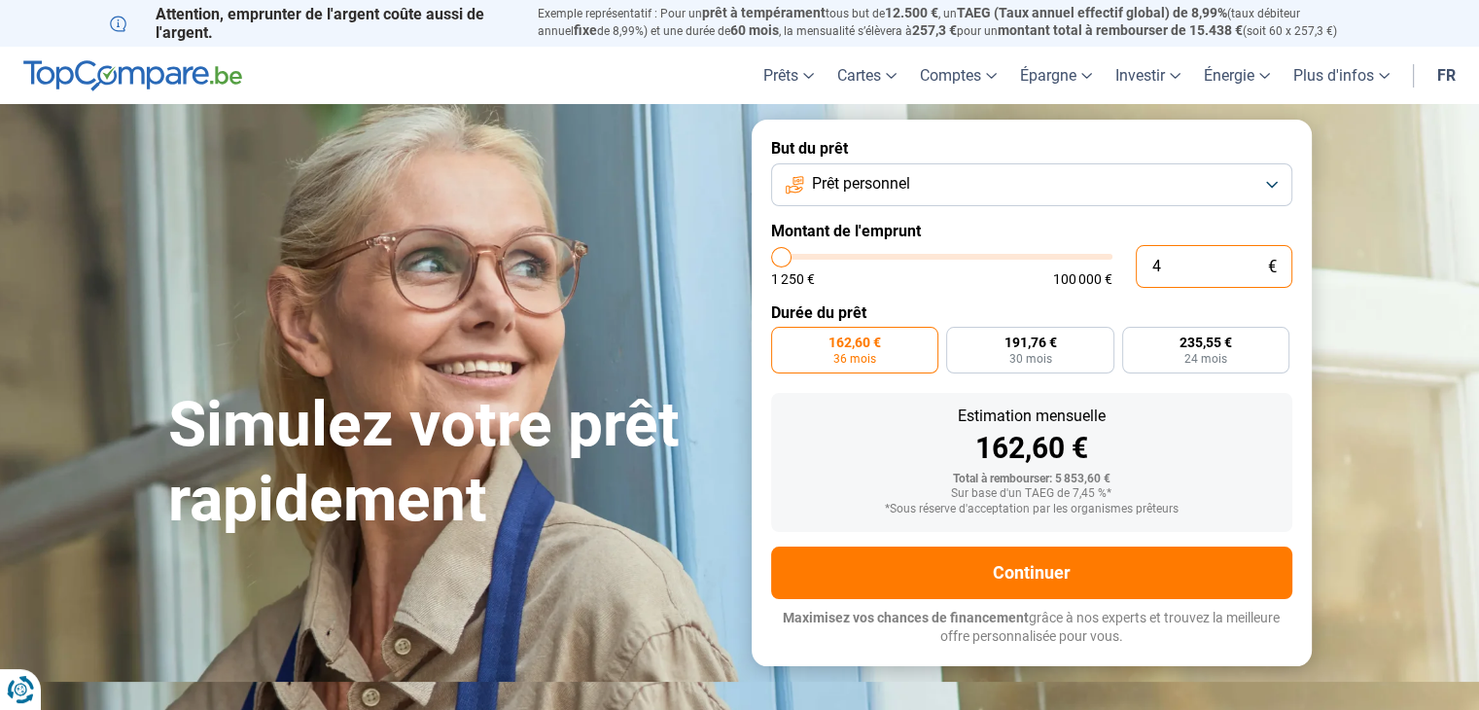
type input "1250"
type input "400"
type input "1250"
type input "4 000"
type input "4000"
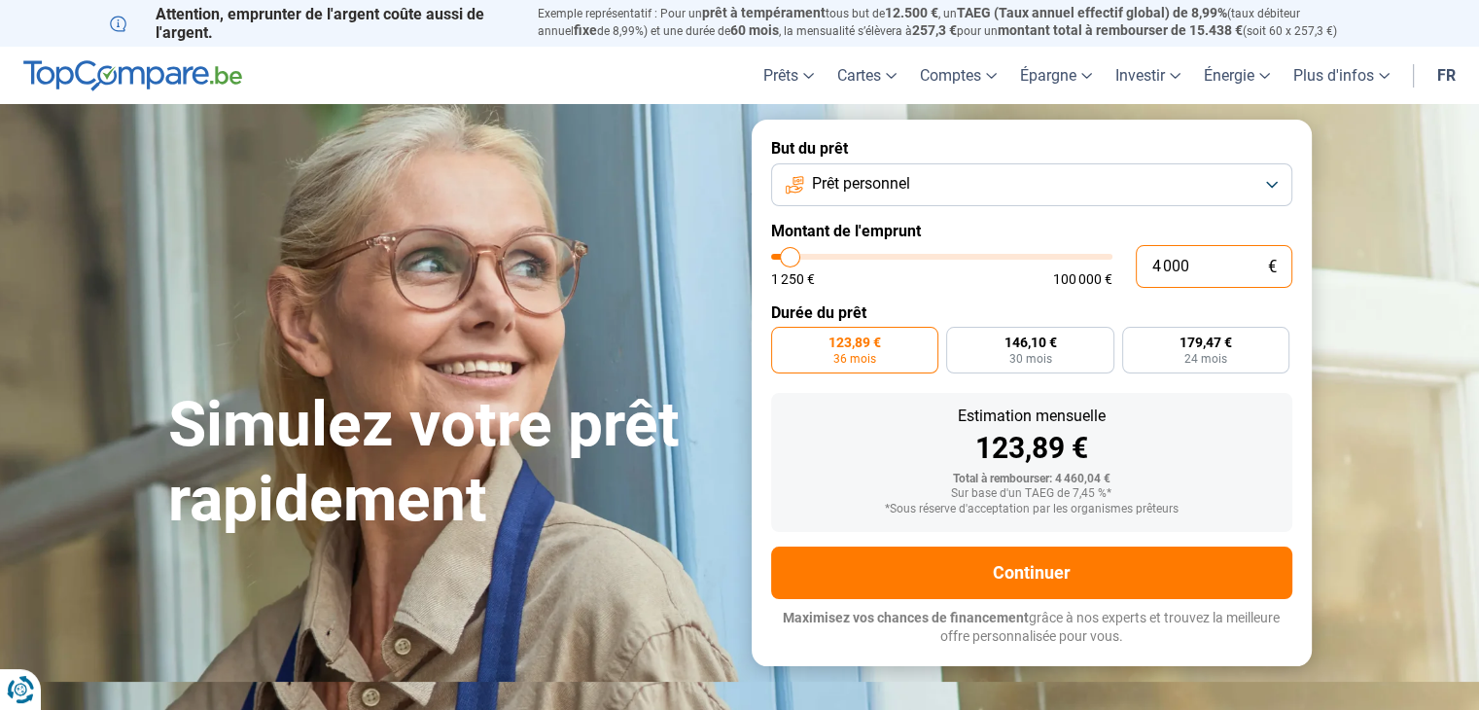
type input "400"
type input "1250"
type input "40"
type input "1250"
type input "4"
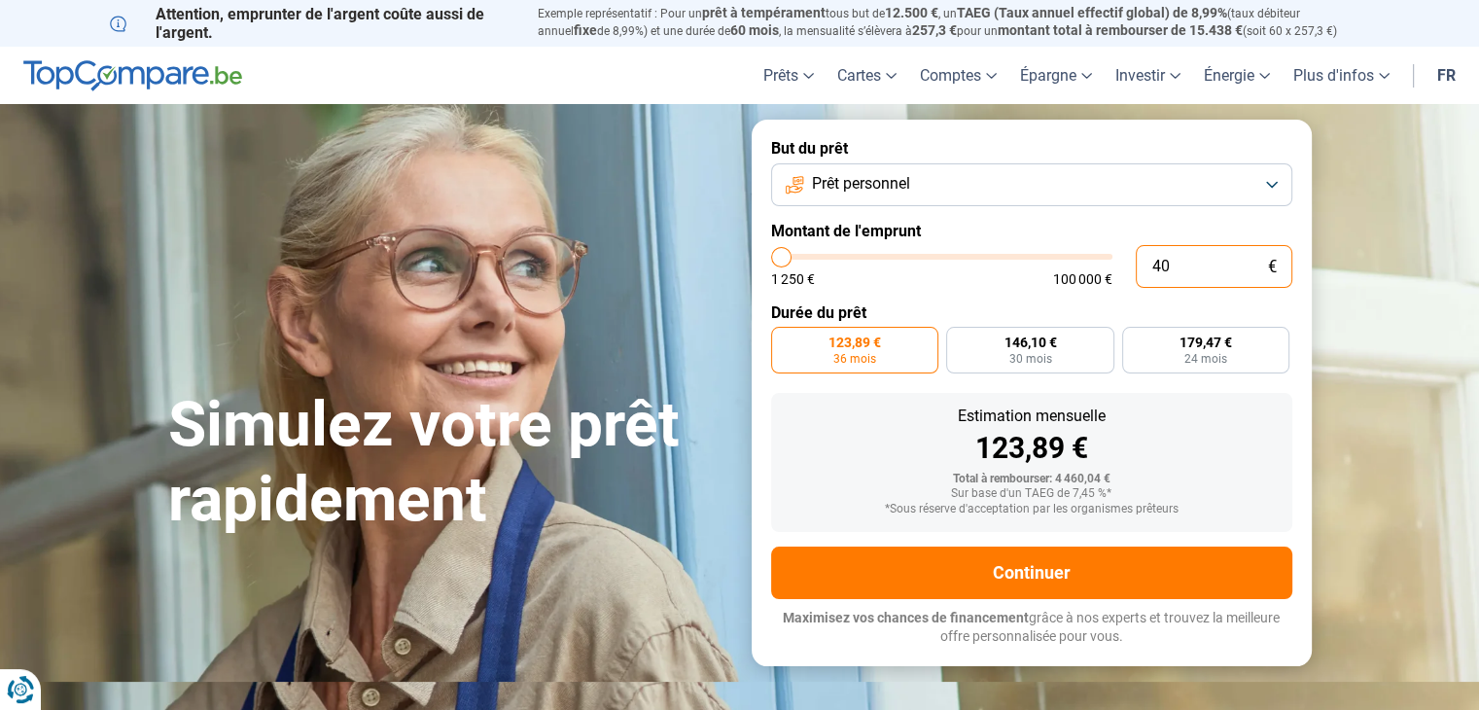
type input "1250"
type input "0"
type input "1250"
type input "5"
type input "1250"
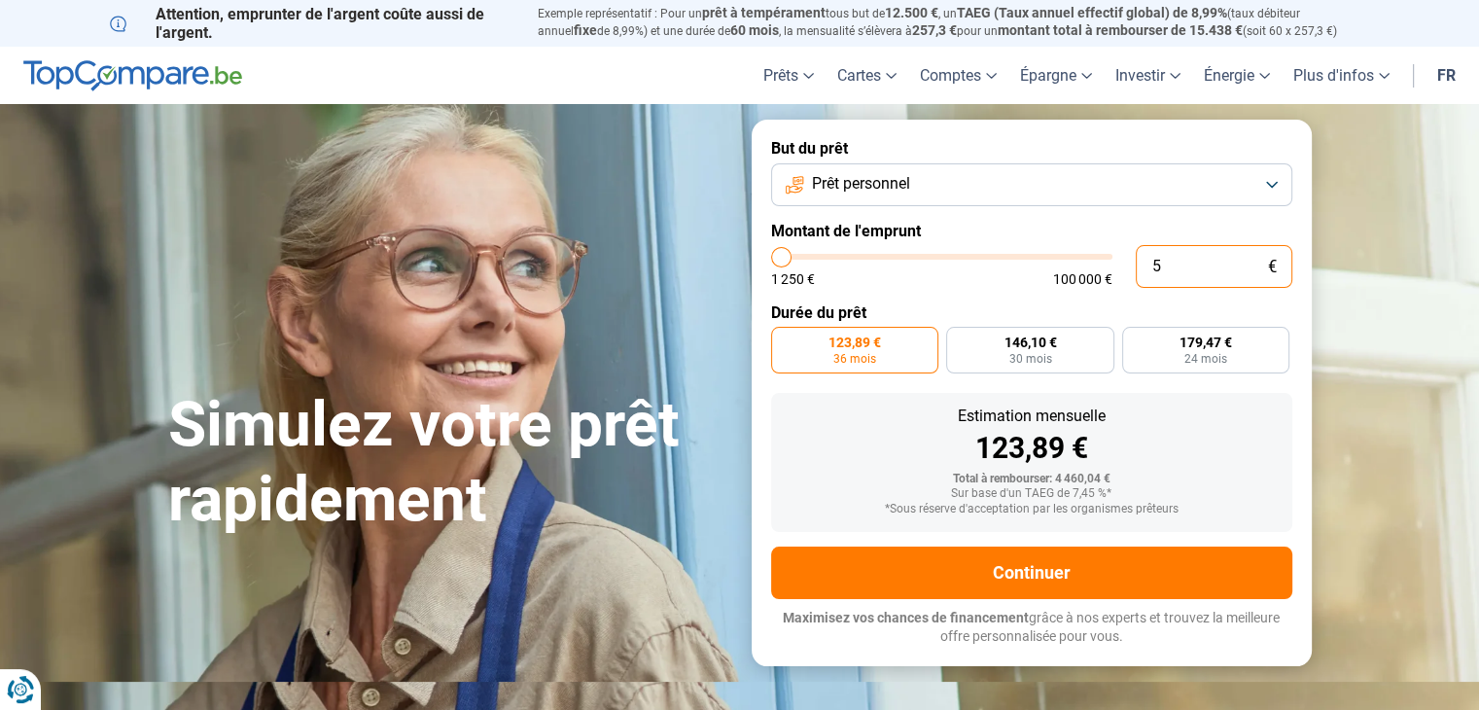
type input "50"
type input "1250"
type input "500"
type input "1250"
type input "5 000"
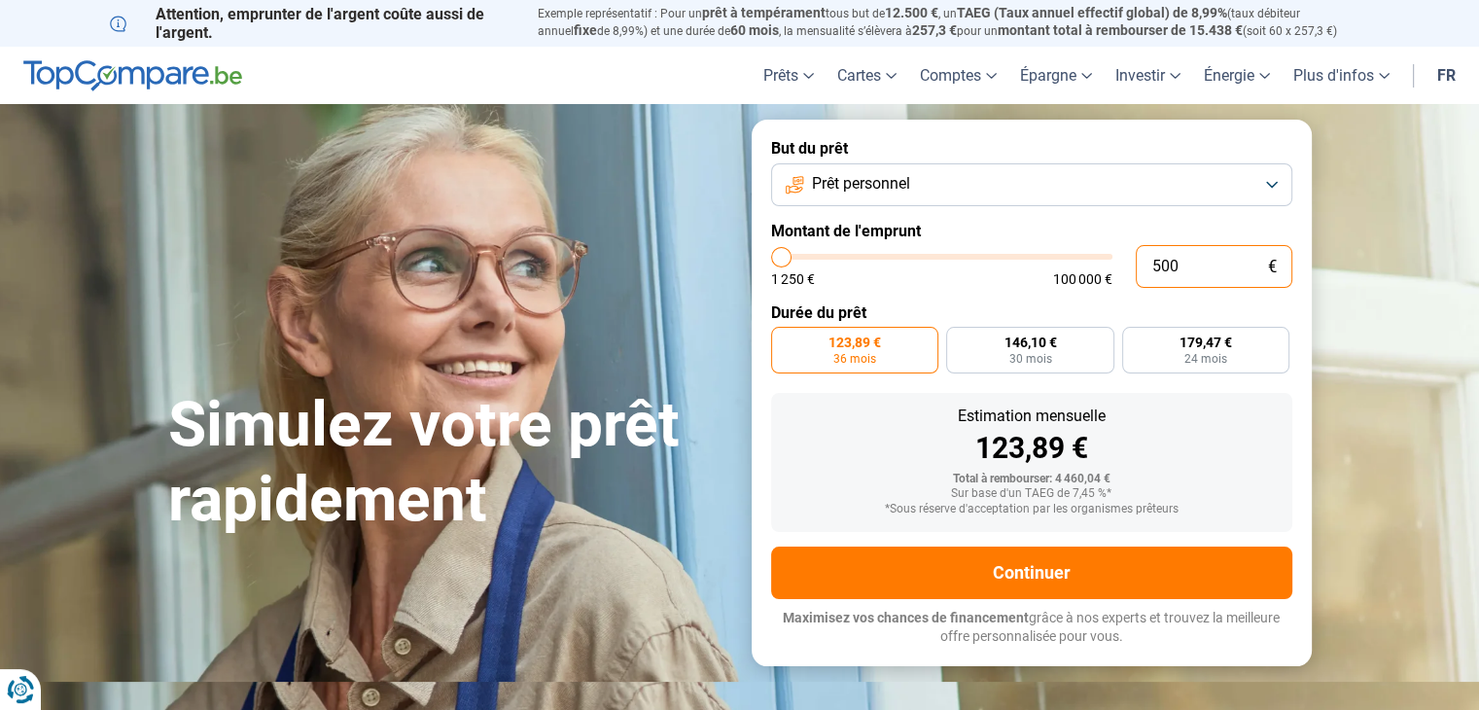
type input "5000"
type input "5 000"
click at [1273, 172] on button "Prêt personnel" at bounding box center [1031, 184] width 521 height 43
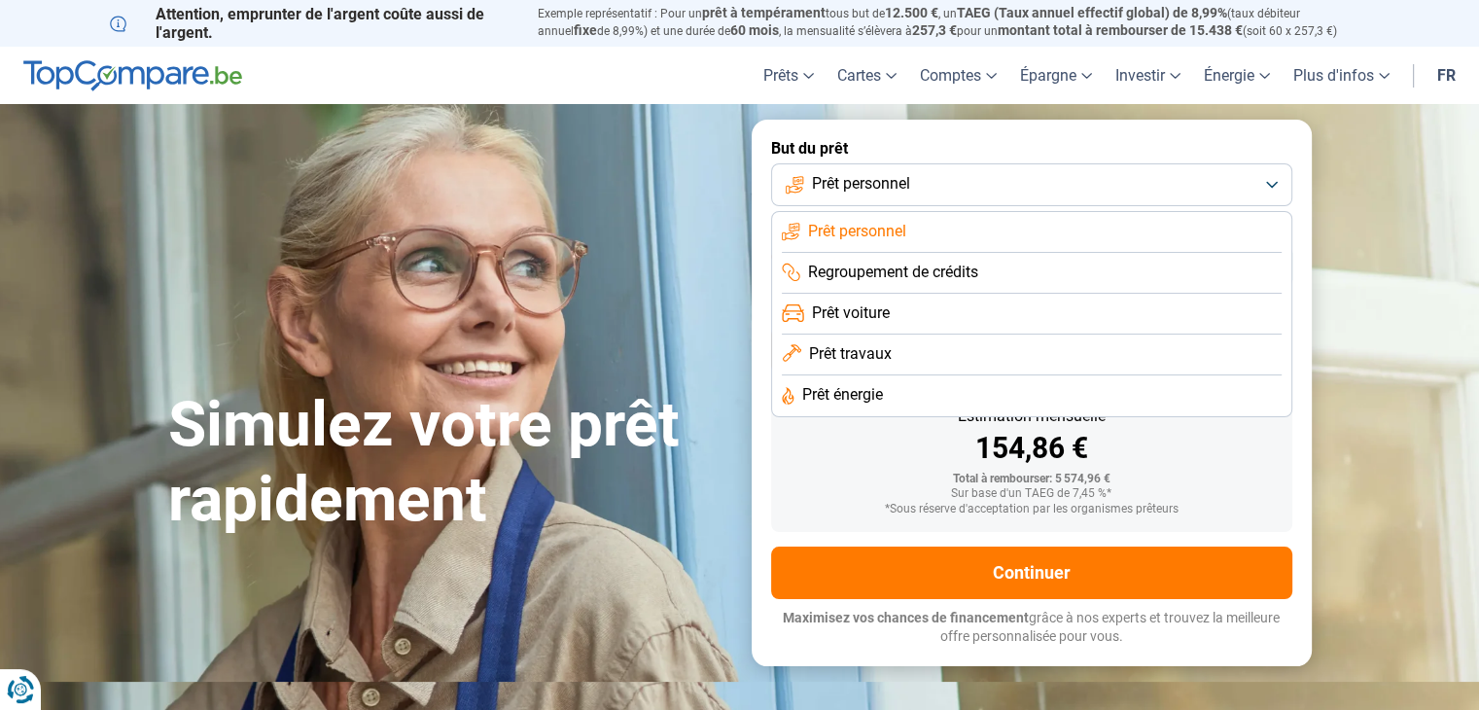
click at [976, 268] on span "Regroupement de crédits" at bounding box center [893, 272] width 170 height 21
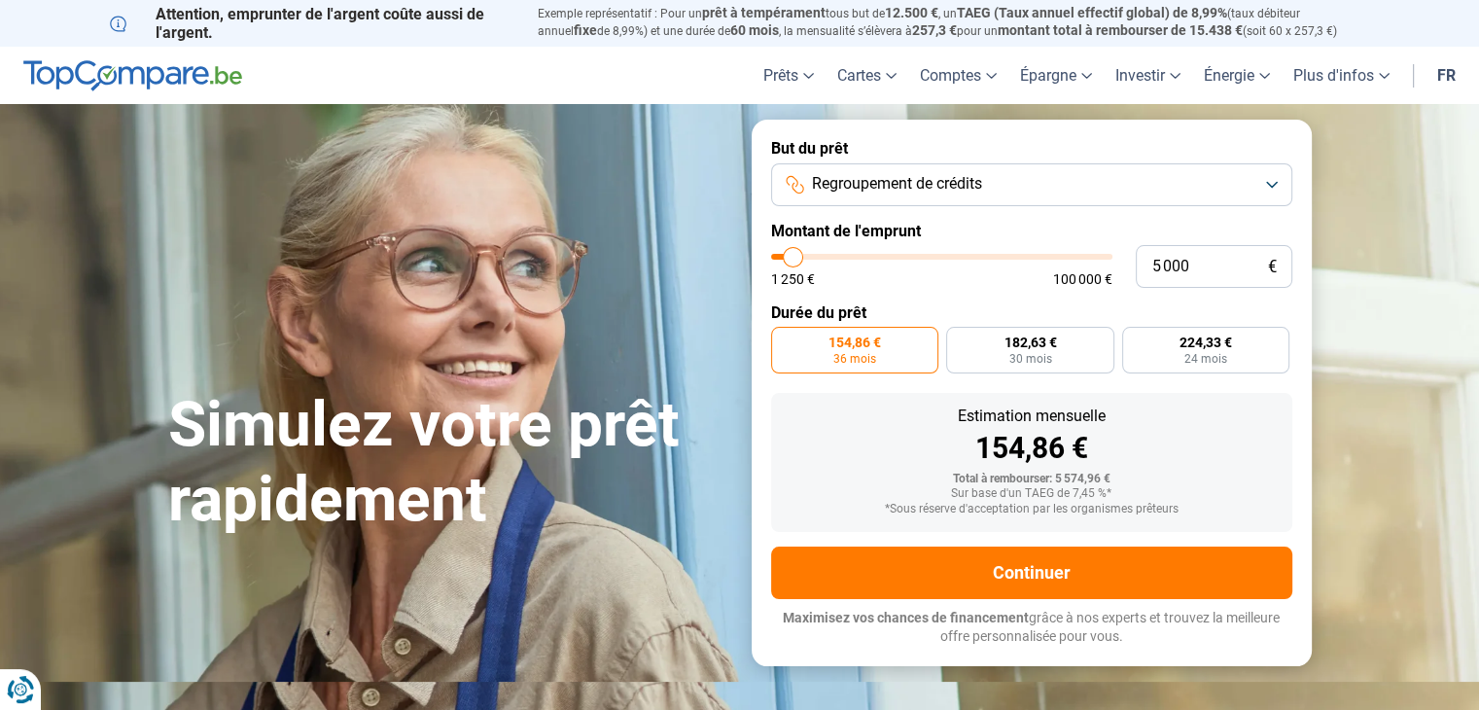
click at [1272, 184] on button "Regroupement de crédits" at bounding box center [1031, 184] width 521 height 43
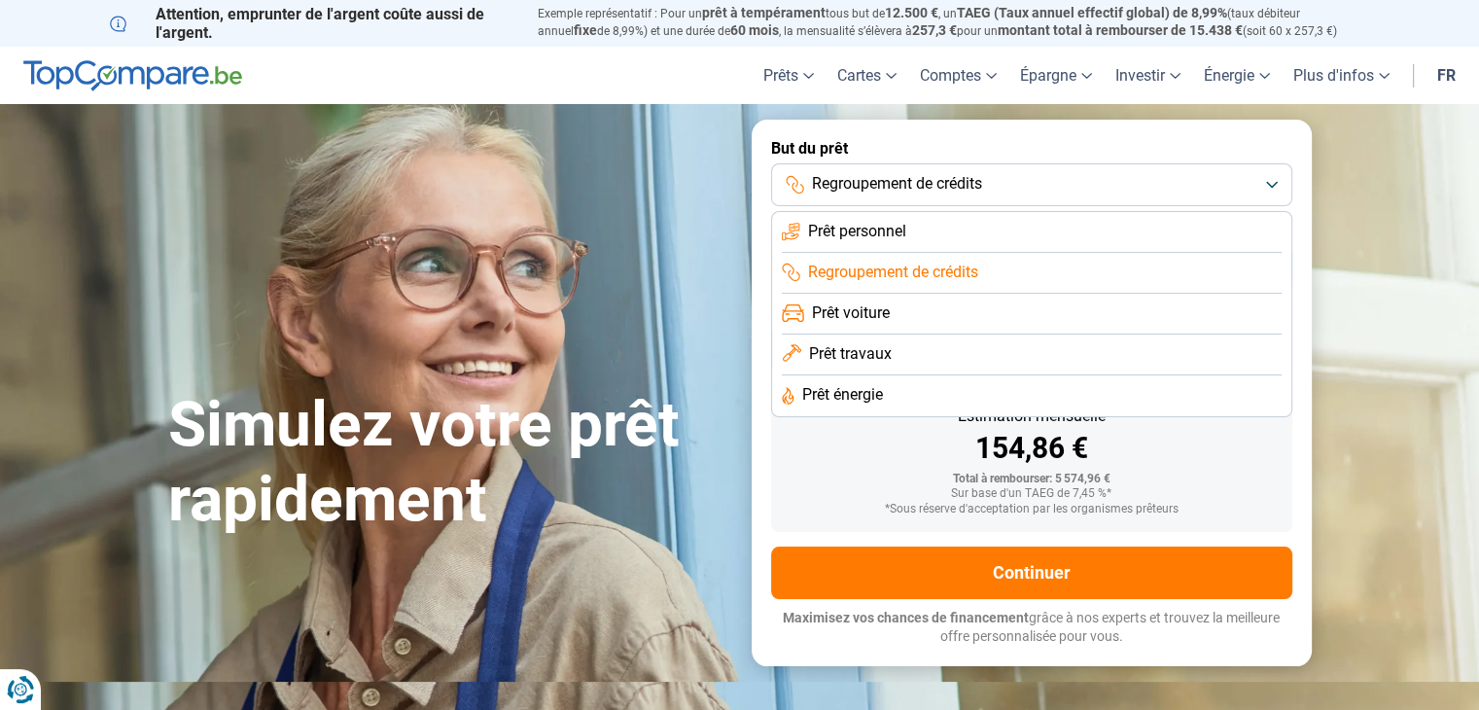
click at [1227, 229] on li "Prêt personnel" at bounding box center [1032, 232] width 500 height 41
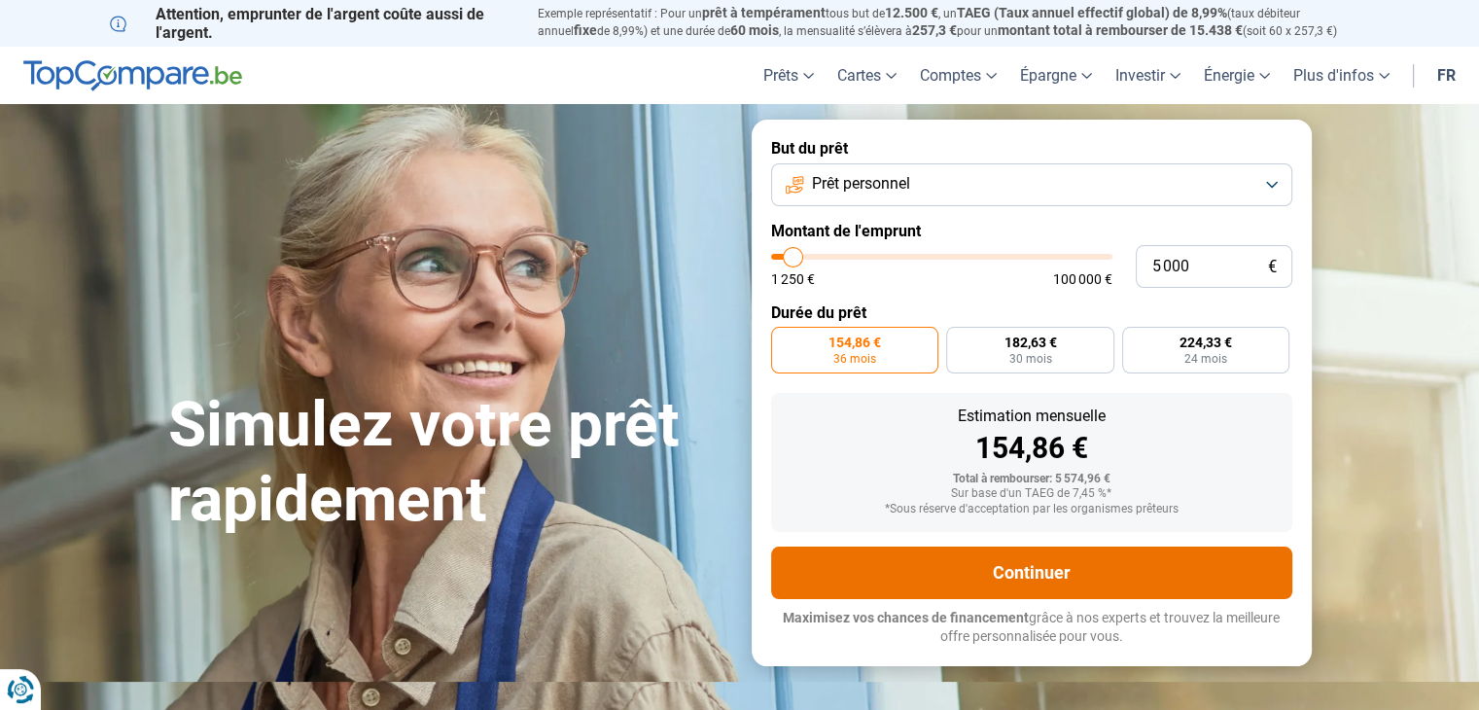
click at [1012, 573] on button "Continuer" at bounding box center [1031, 573] width 521 height 53
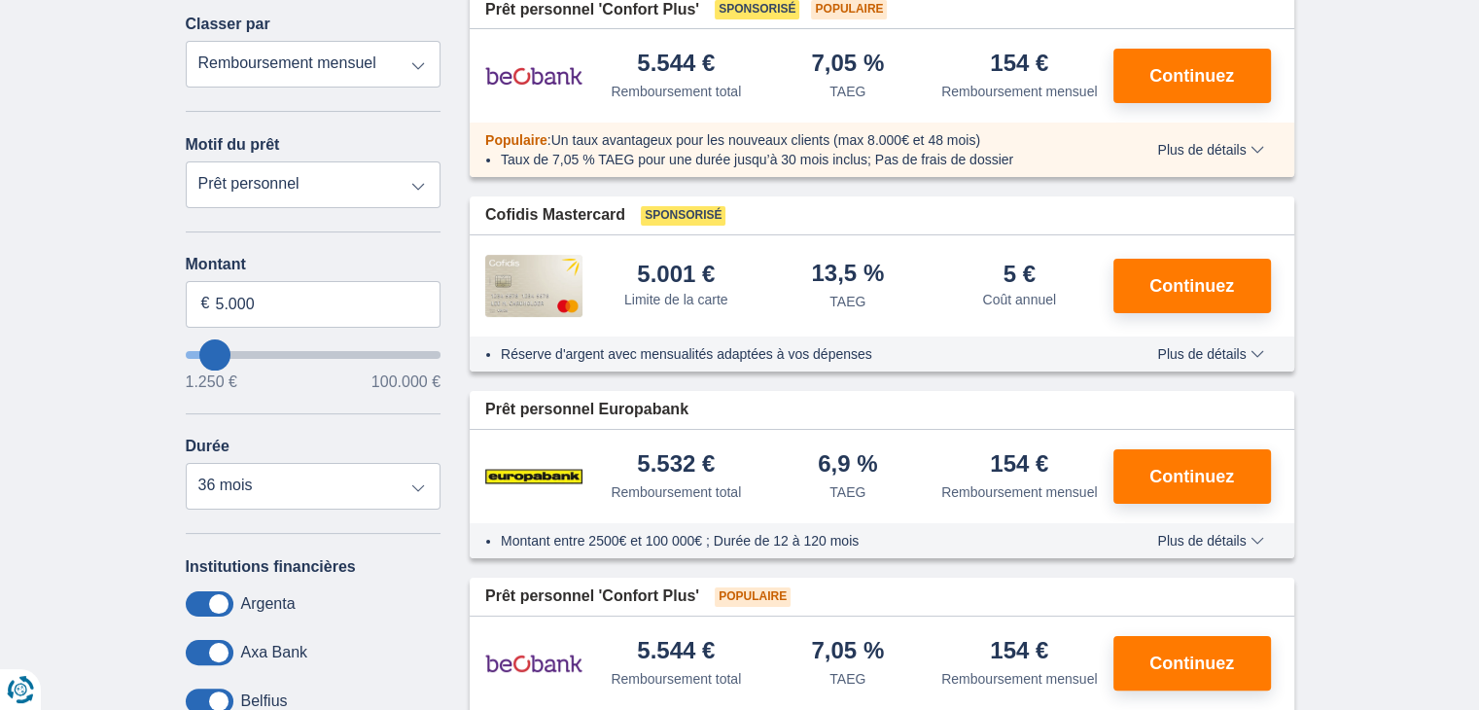
scroll to position [311, 0]
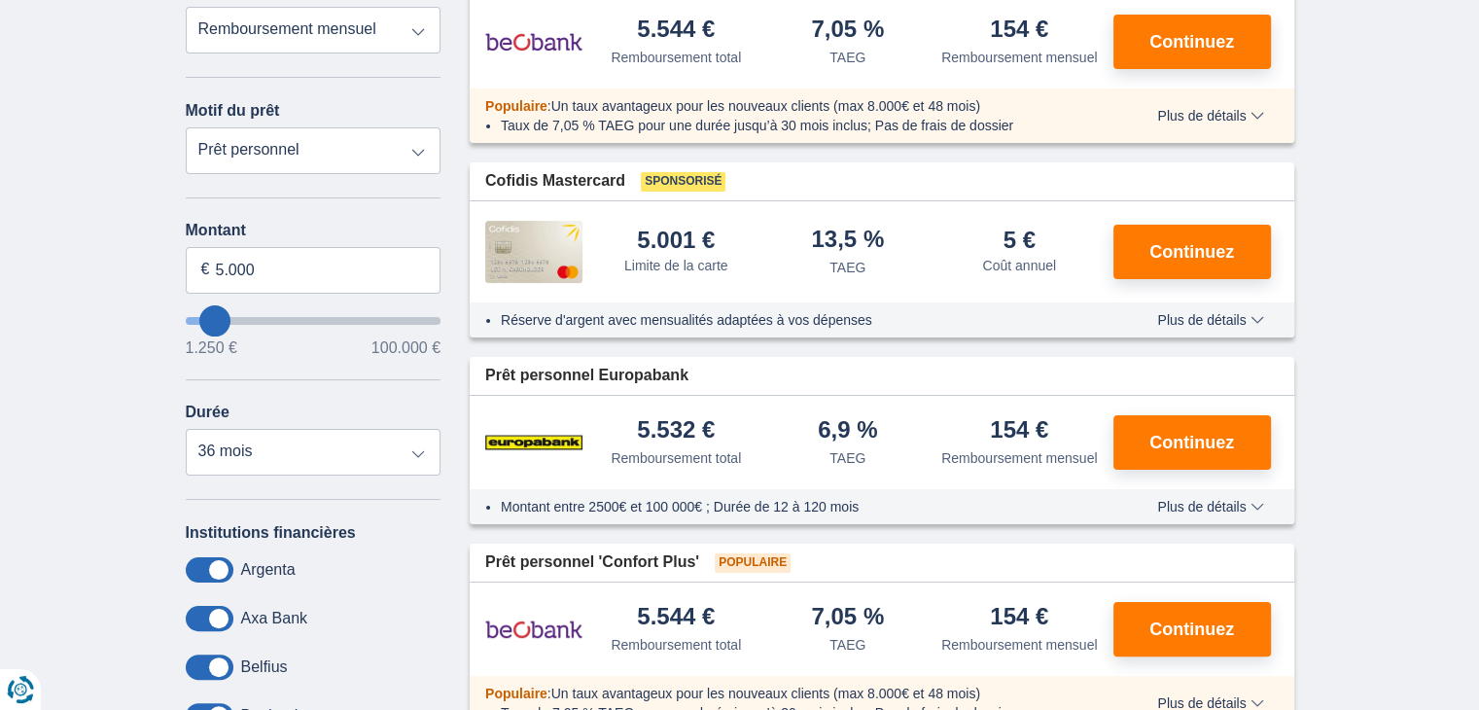
click at [1256, 120] on span "Plus de détails" at bounding box center [1210, 116] width 106 height 14
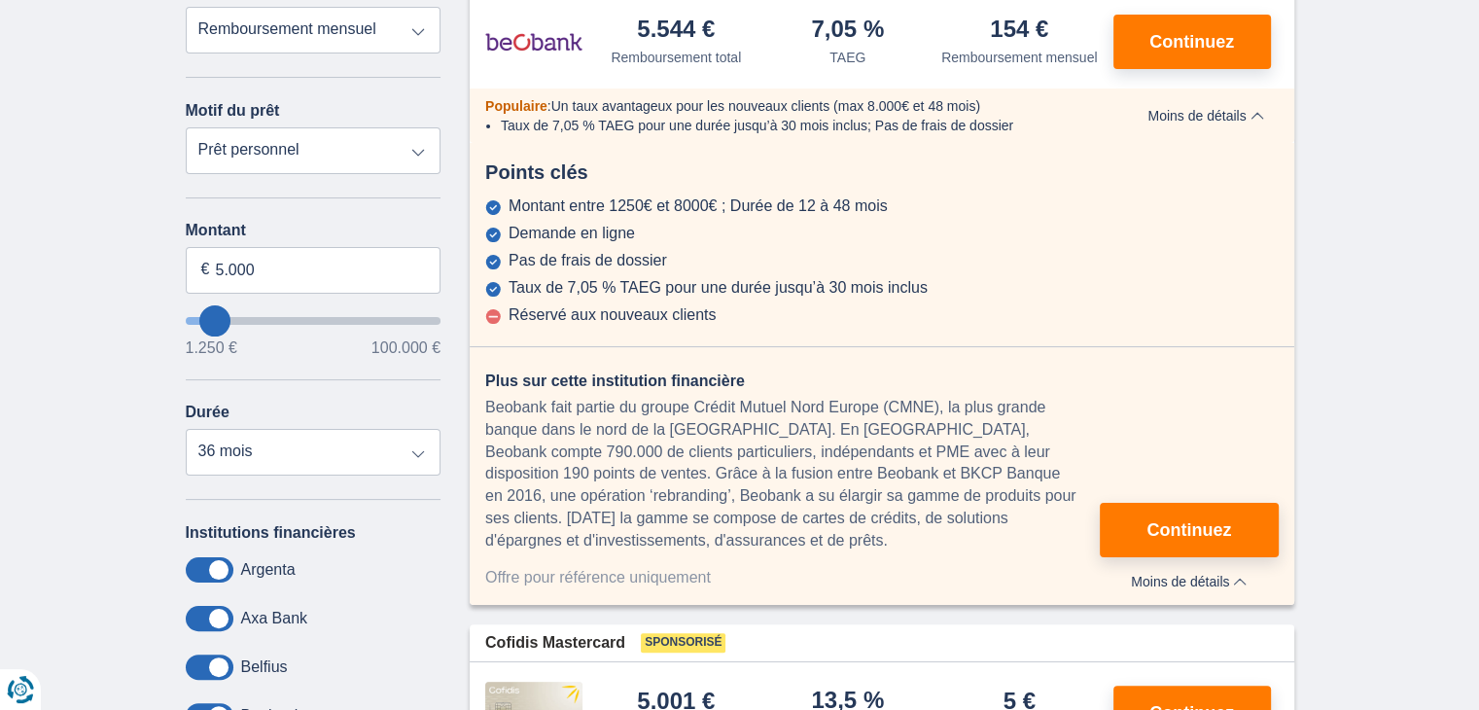
click at [1256, 120] on span "Moins de détails" at bounding box center [1206, 116] width 116 height 14
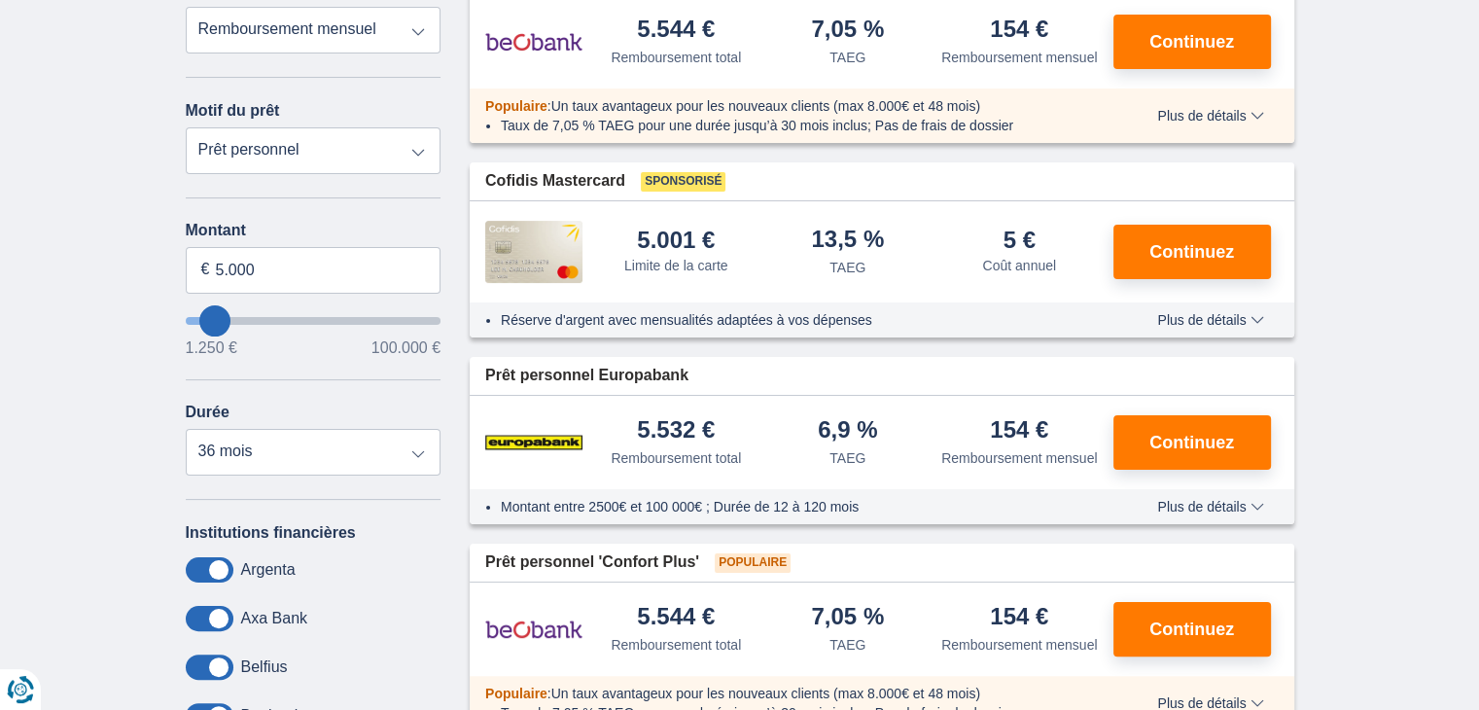
click at [1247, 315] on span "Plus de détails" at bounding box center [1210, 320] width 106 height 14
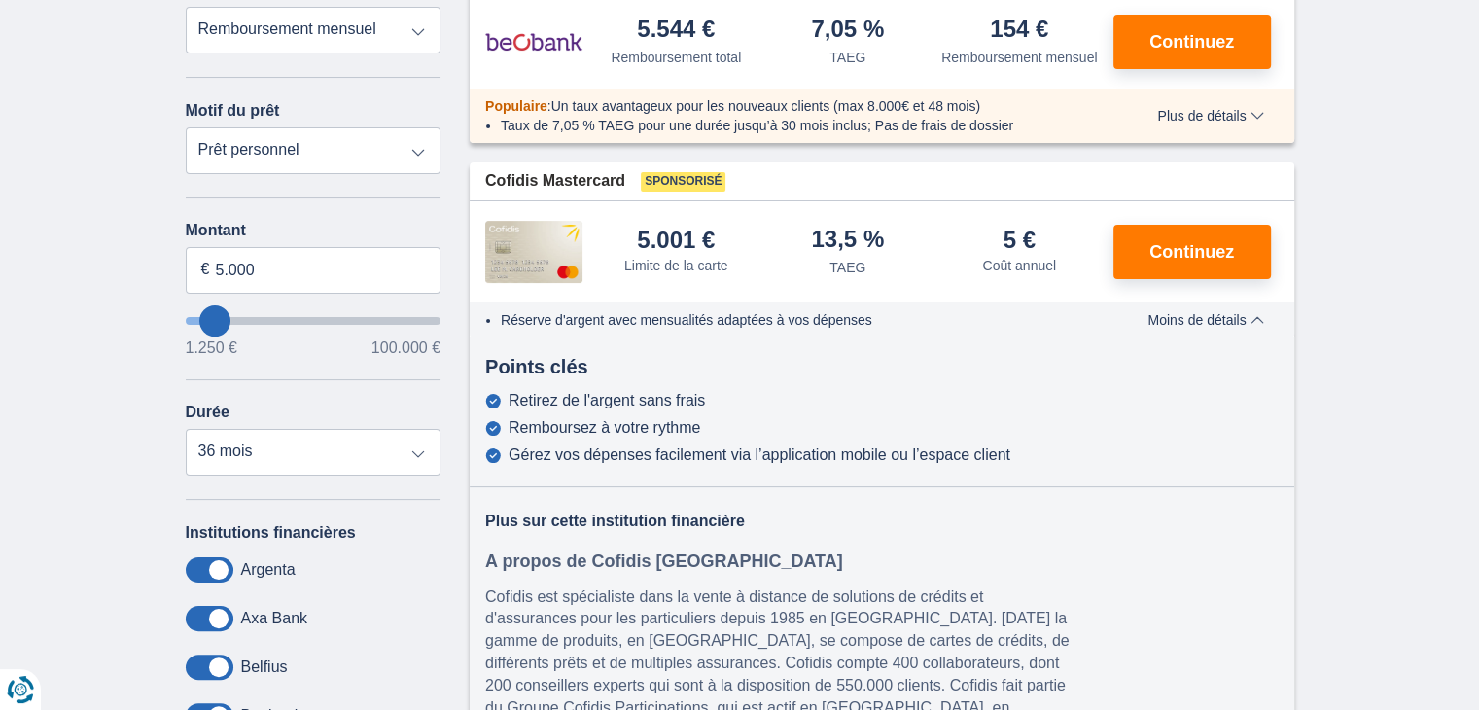
click at [1254, 316] on span "Moins de détails" at bounding box center [1206, 320] width 116 height 14
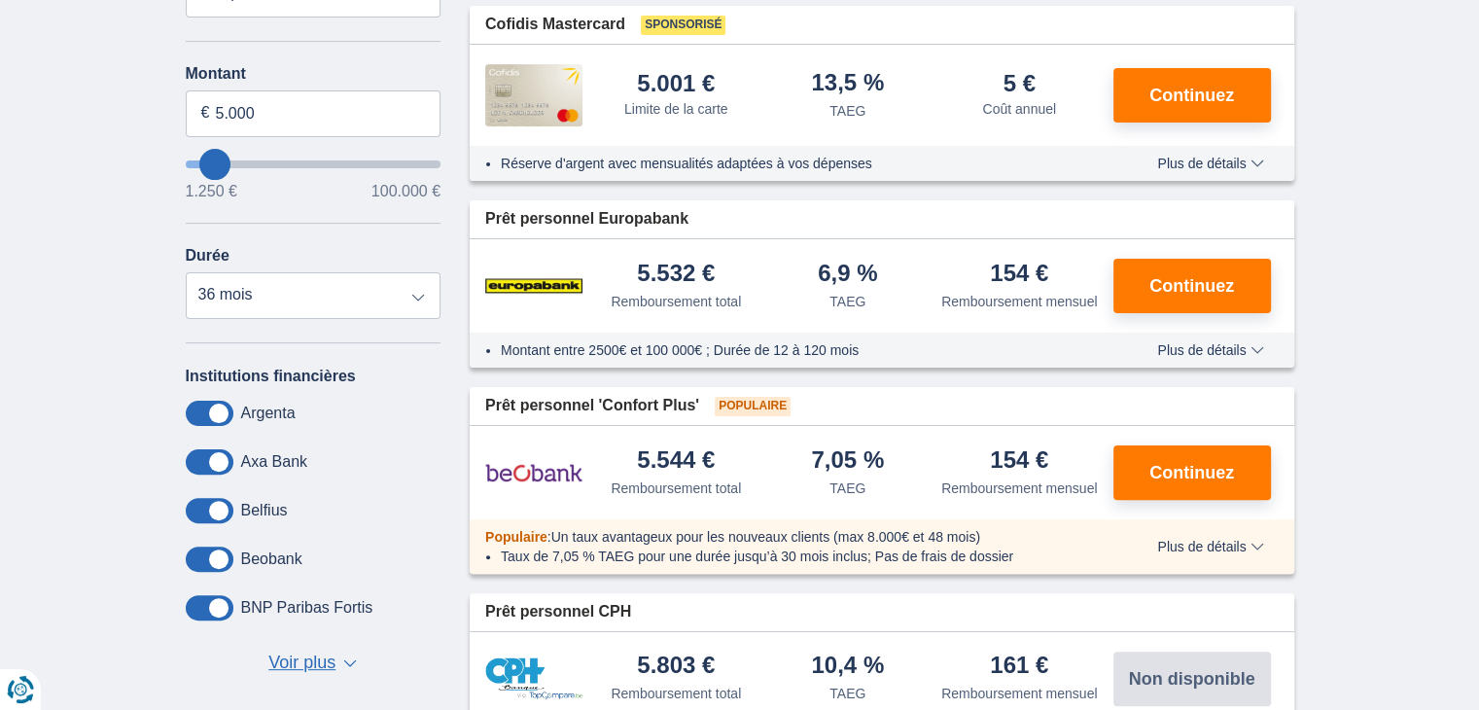
scroll to position [0, 0]
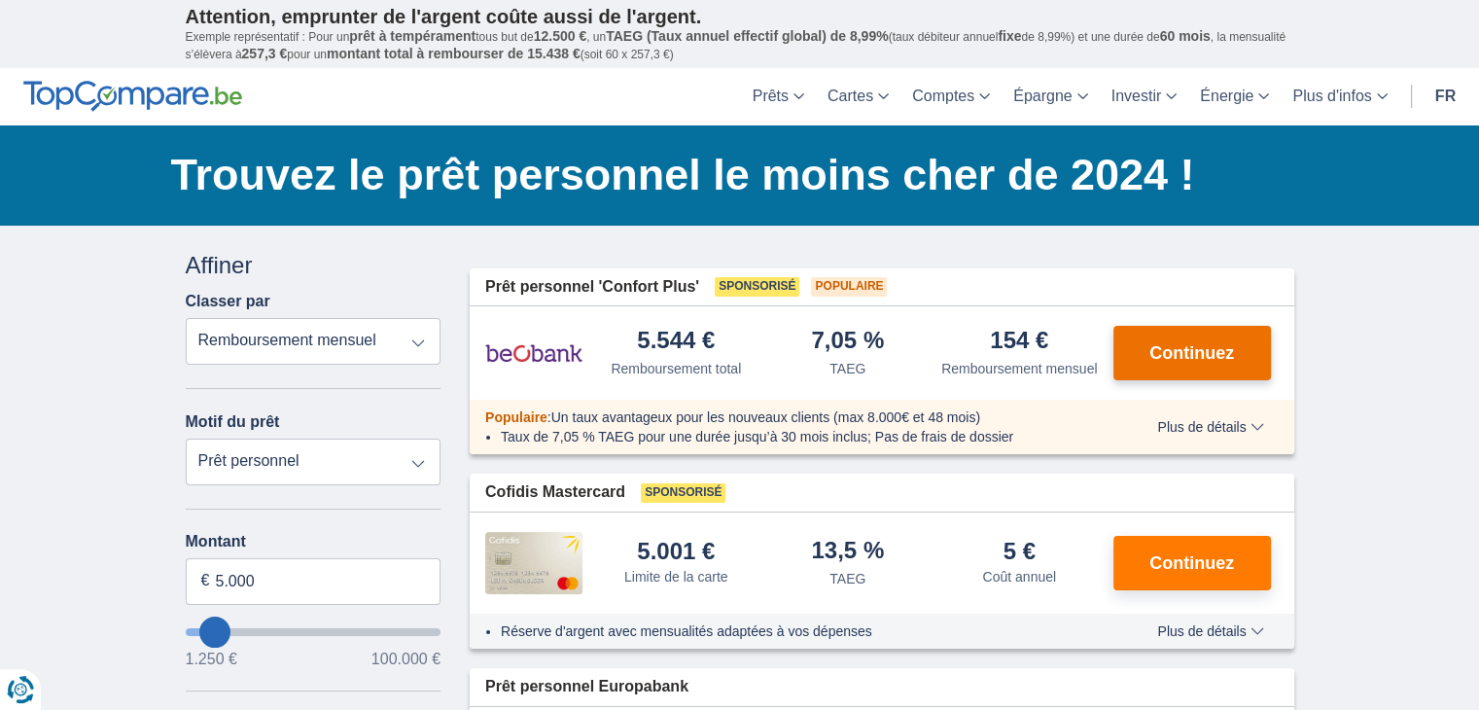
click at [1190, 361] on button "Continuez" at bounding box center [1193, 353] width 158 height 54
